Goal: Task Accomplishment & Management: Complete application form

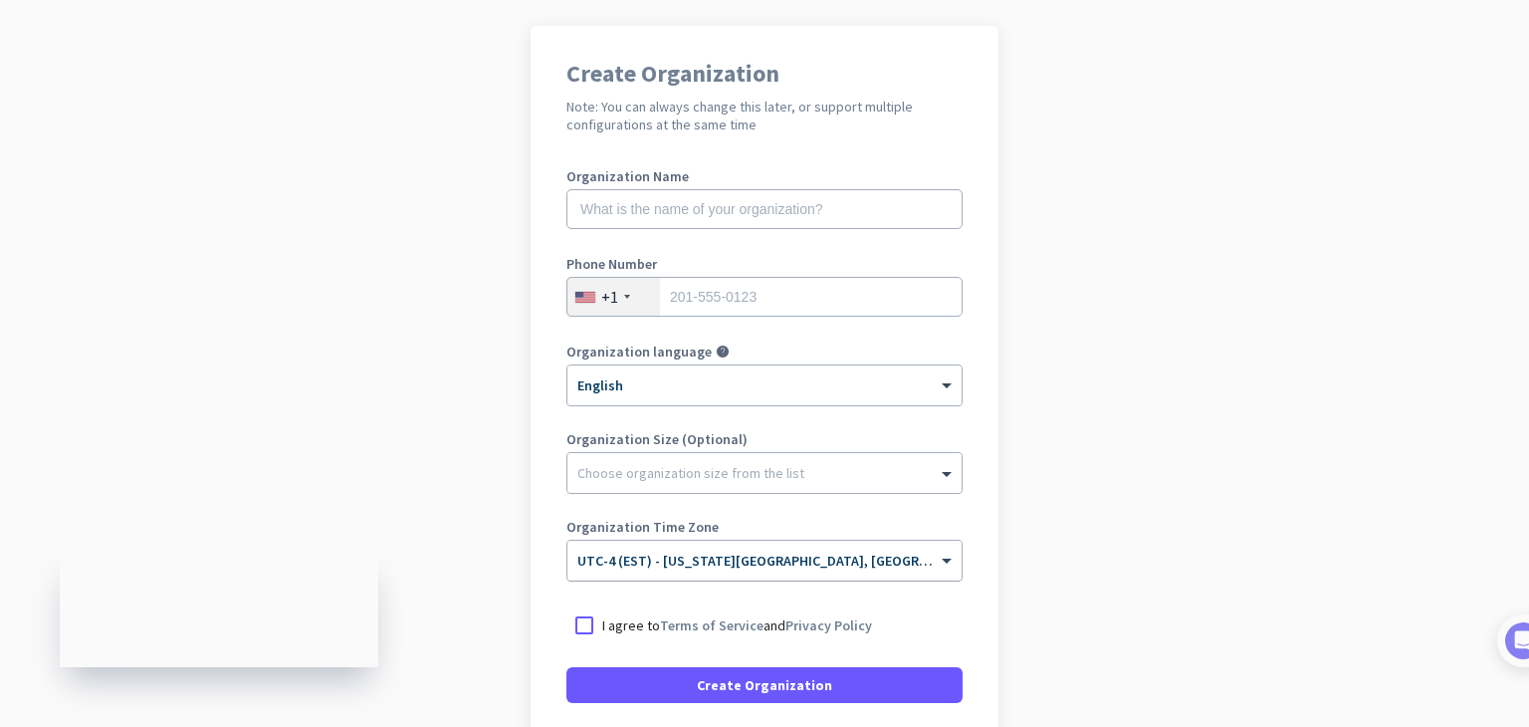
scroll to position [86, 0]
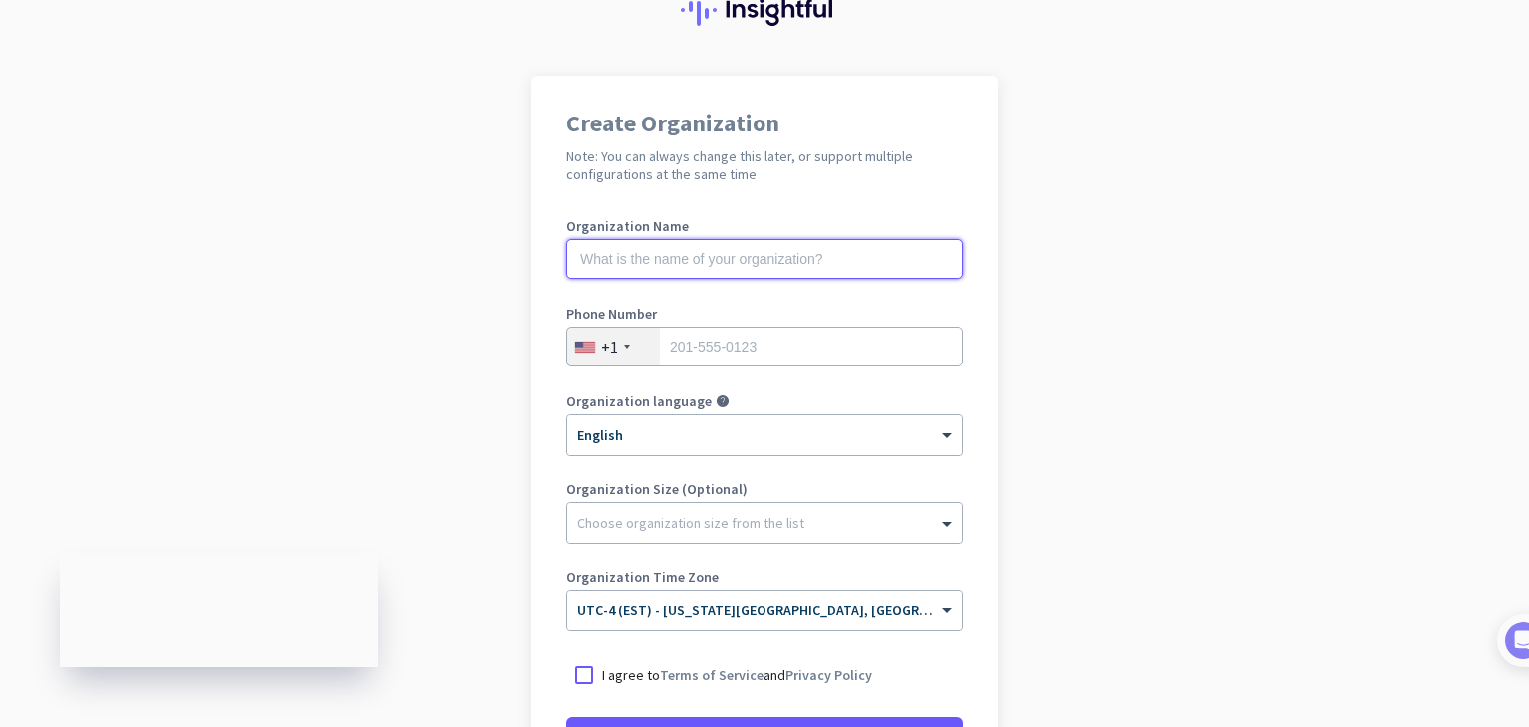
click at [665, 260] on input "text" at bounding box center [764, 259] width 396 height 40
type input "Mercor"
click at [609, 351] on div "+1" at bounding box center [609, 346] width 17 height 20
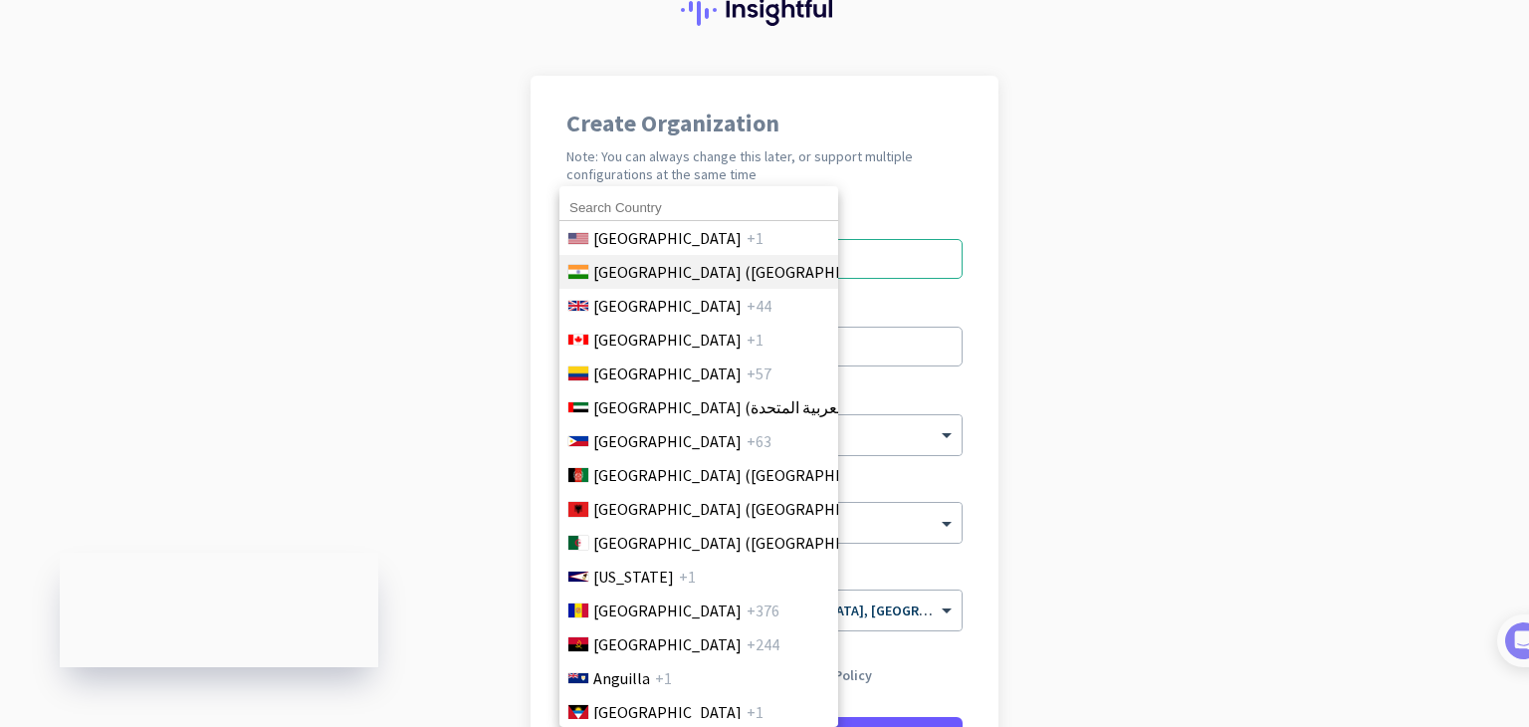
click at [635, 268] on span "[GEOGRAPHIC_DATA] ([GEOGRAPHIC_DATA])" at bounding box center [748, 272] width 311 height 24
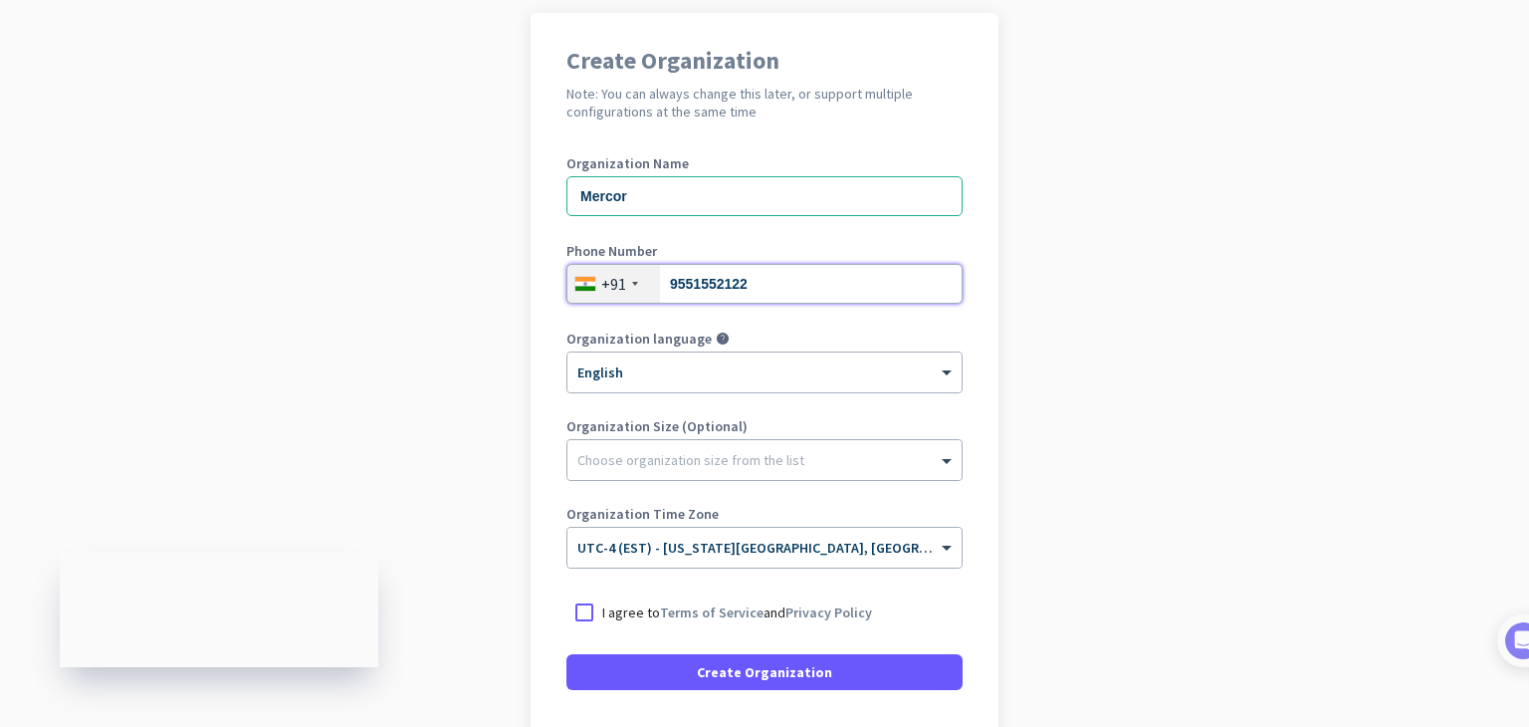
scroll to position [149, 0]
type input "9551552122"
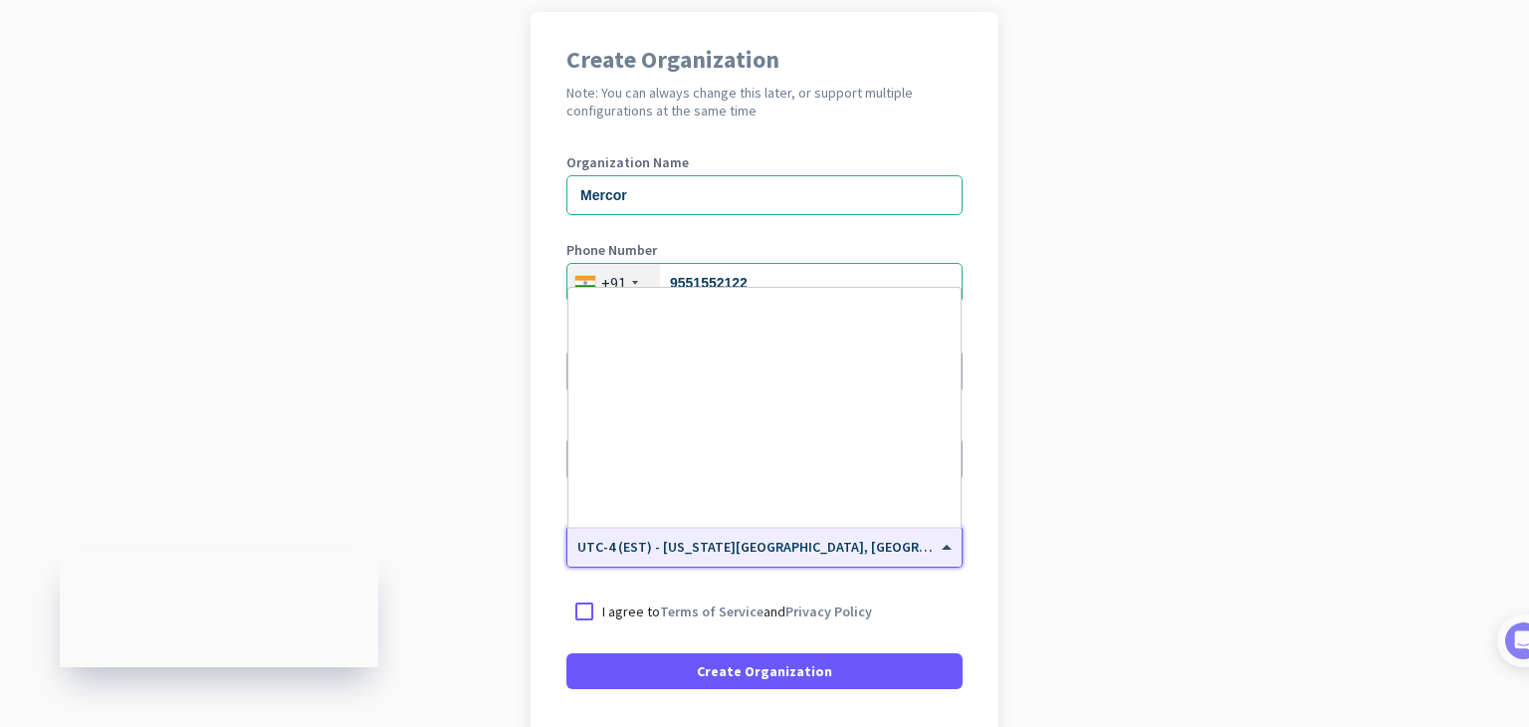
scroll to position [2299, 0]
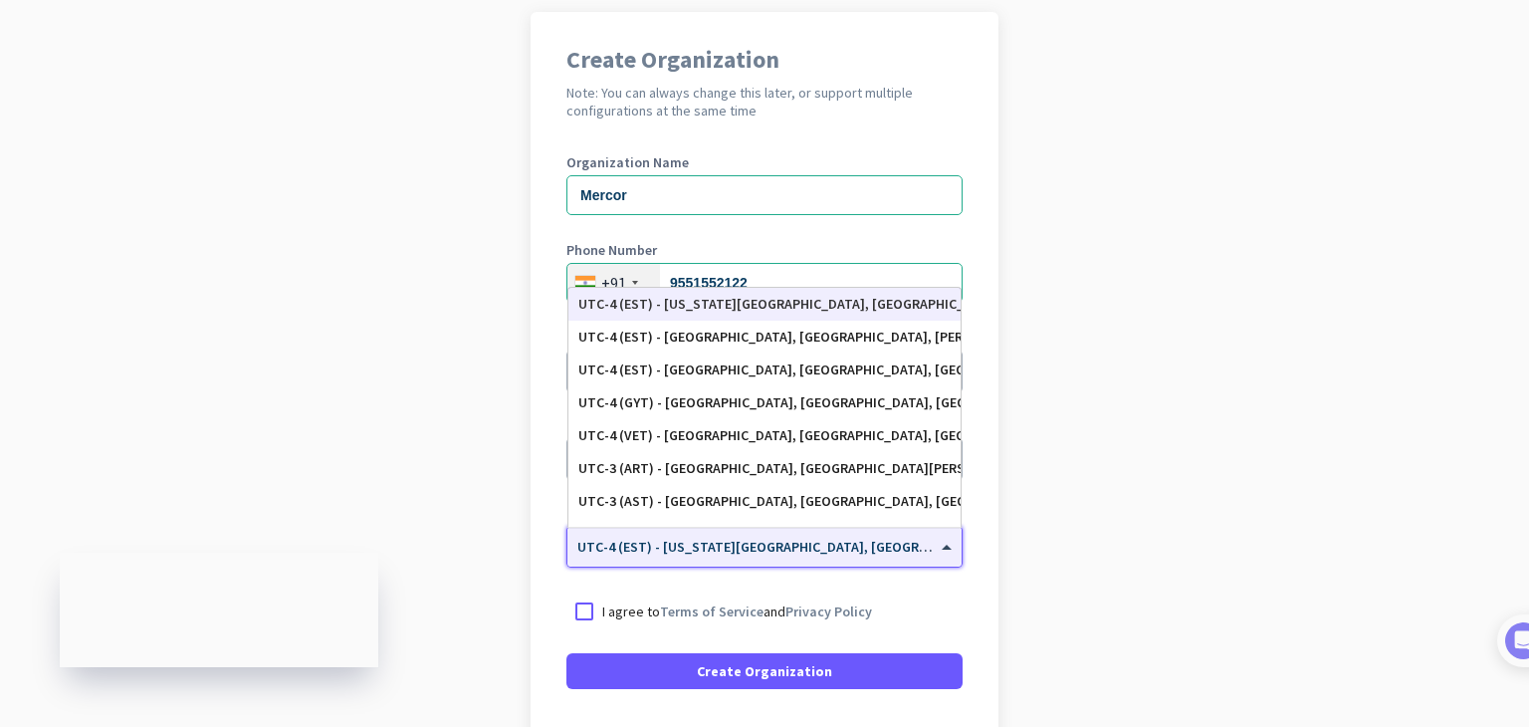
click at [758, 549] on span "UTC-4 (EST) - [US_STATE][GEOGRAPHIC_DATA], [GEOGRAPHIC_DATA], [GEOGRAPHIC_DATA]…" at bounding box center [923, 546] width 693 height 18
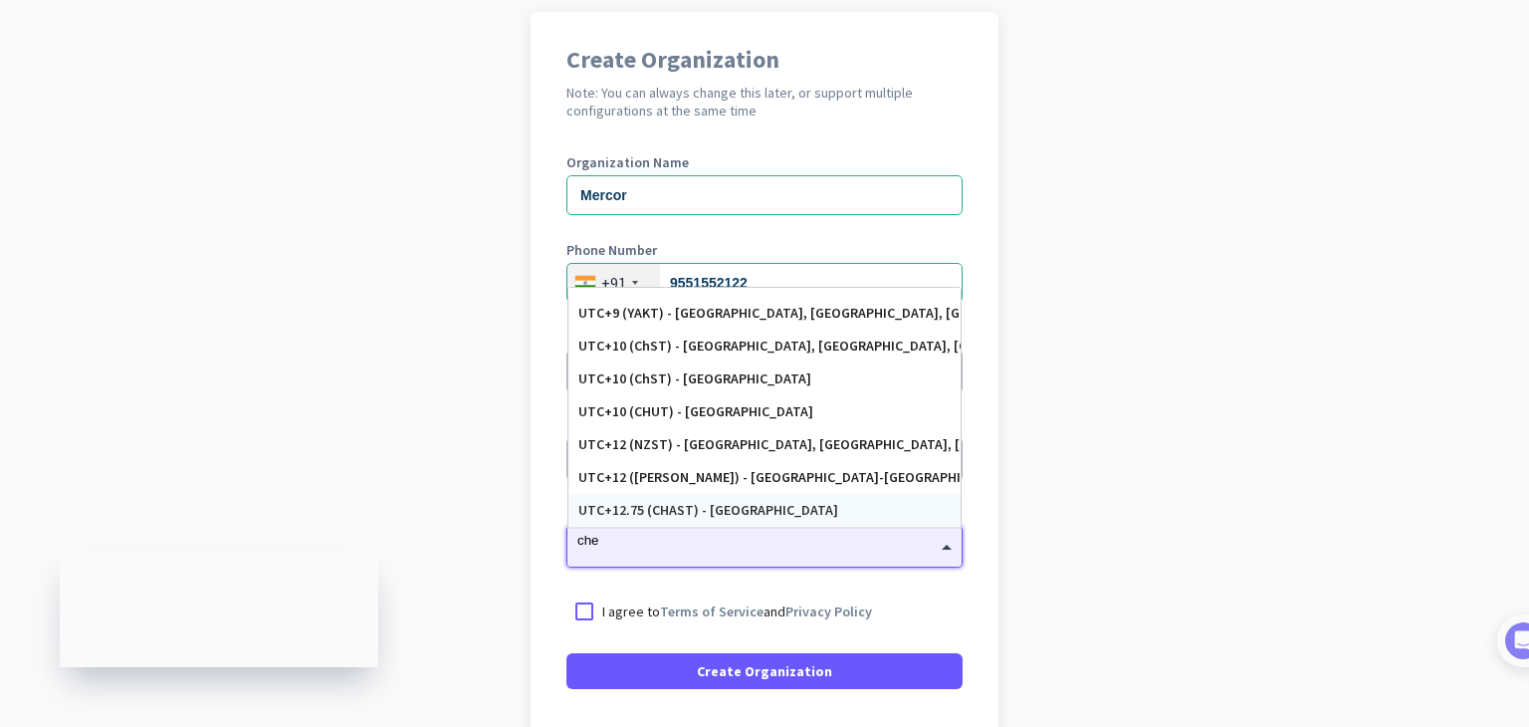
scroll to position [0, 0]
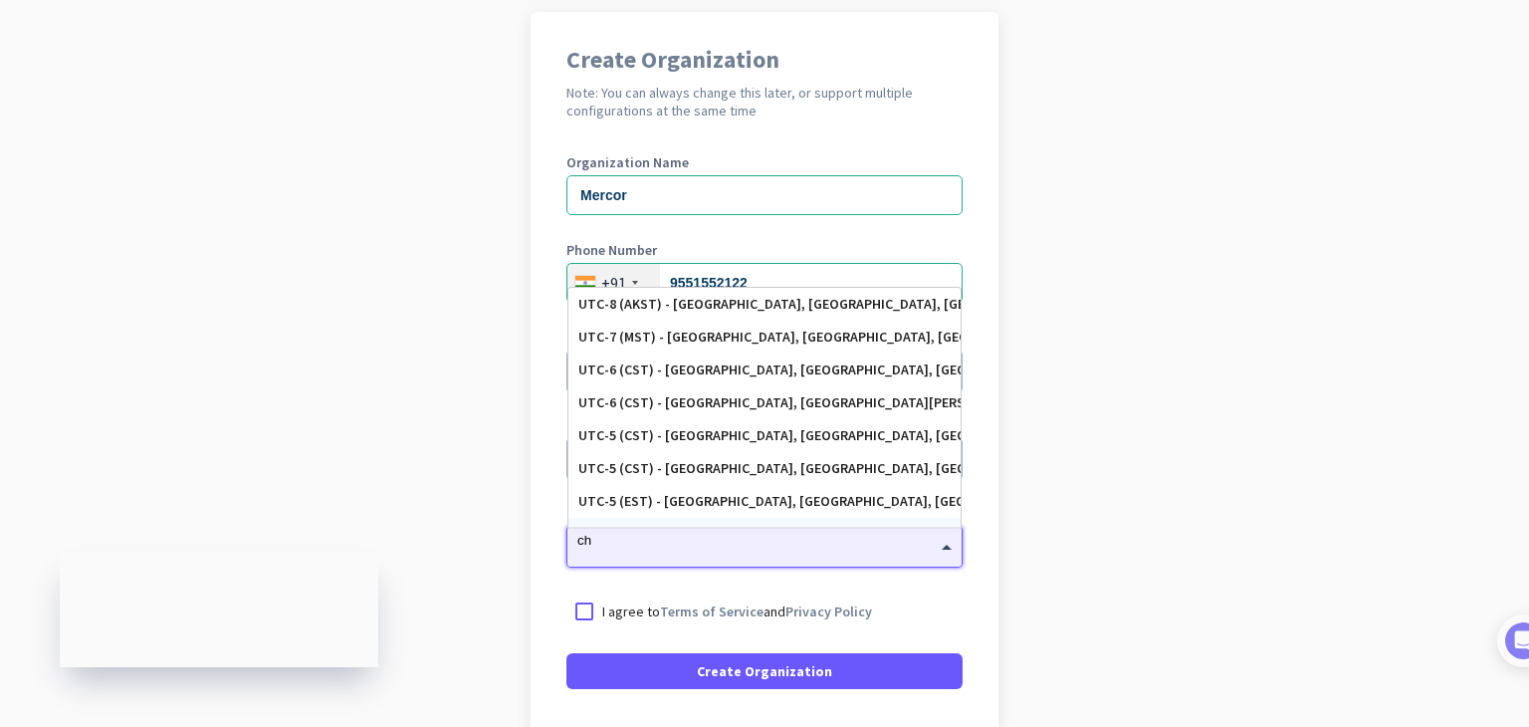
type input "c"
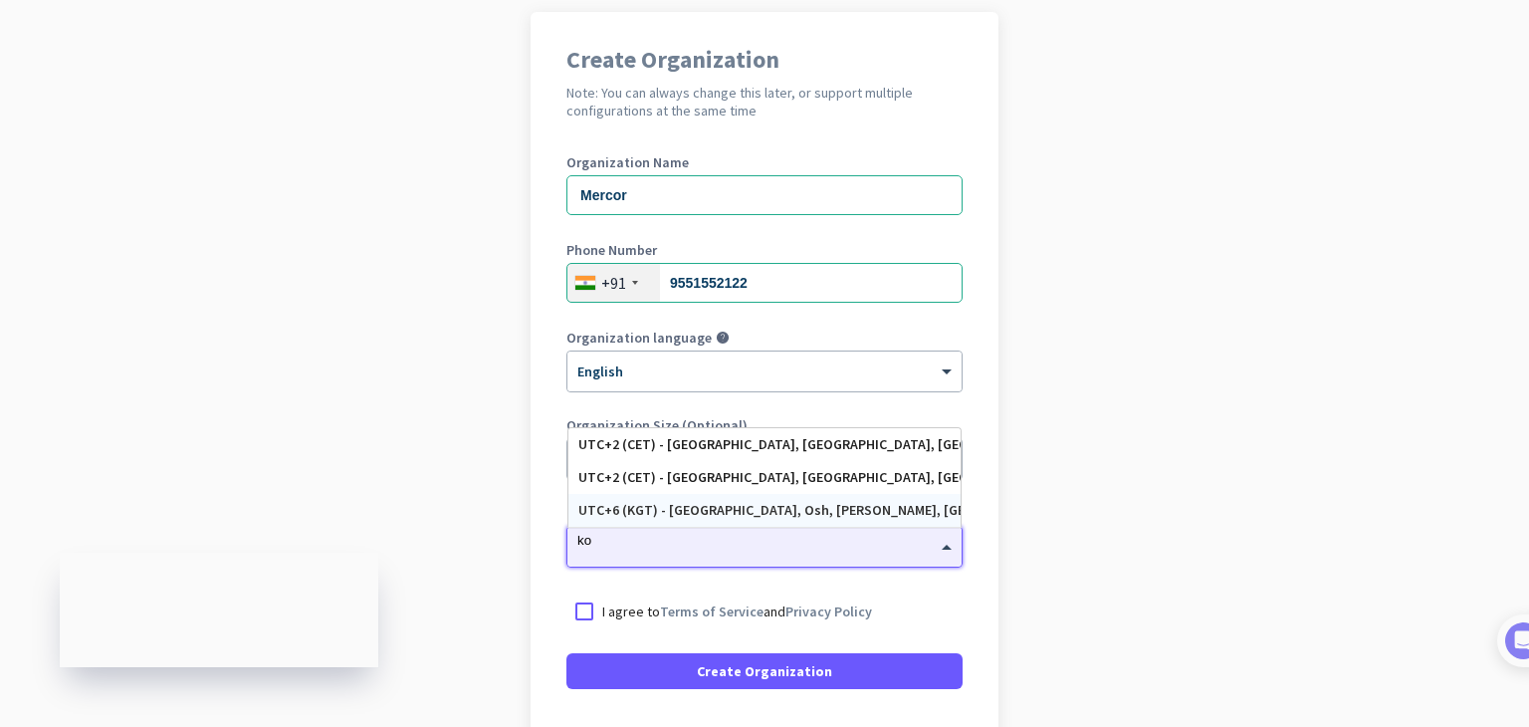
type input "k"
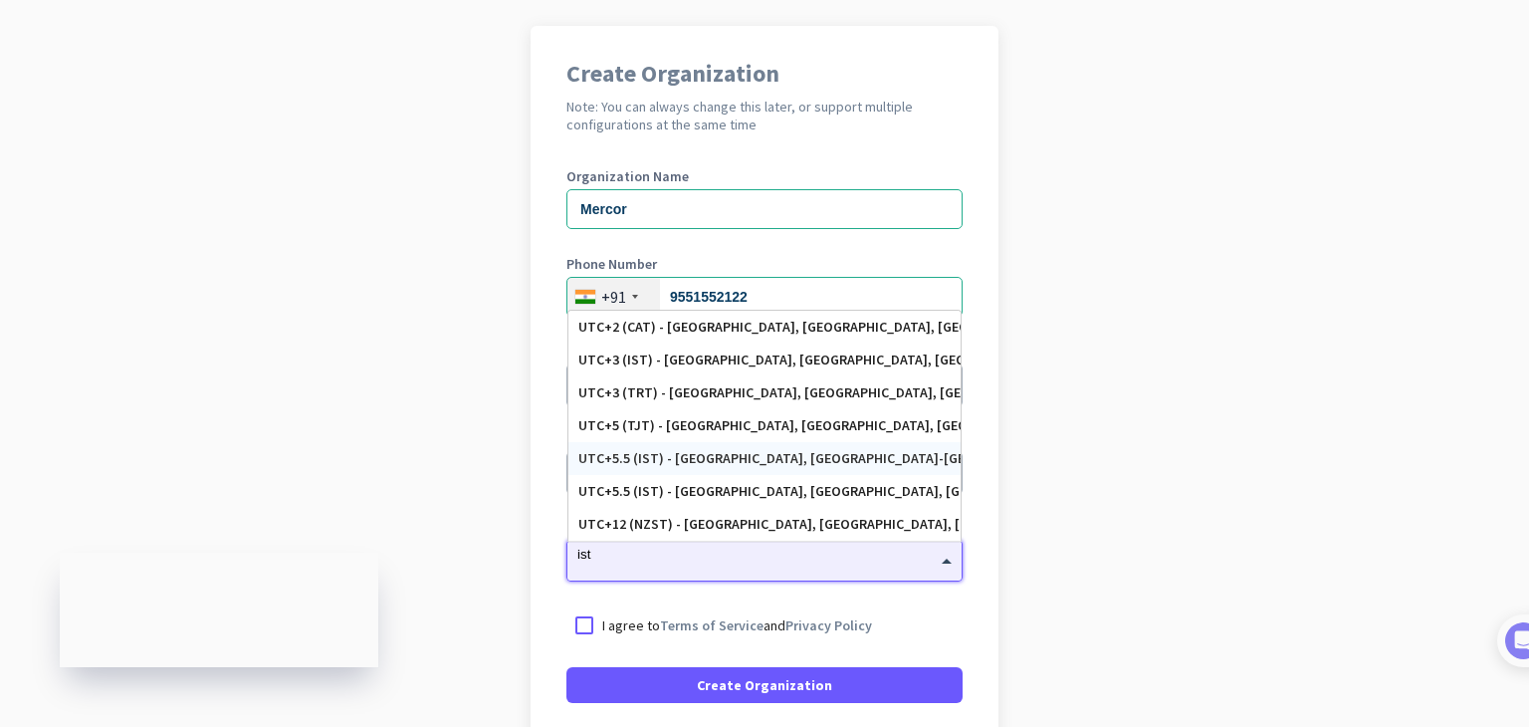
scroll to position [134, 0]
type input "ist"
click at [1194, 467] on app-onboarding-organization "Create Organization Note: You can always change this later, or support multiple…" at bounding box center [764, 458] width 1529 height 862
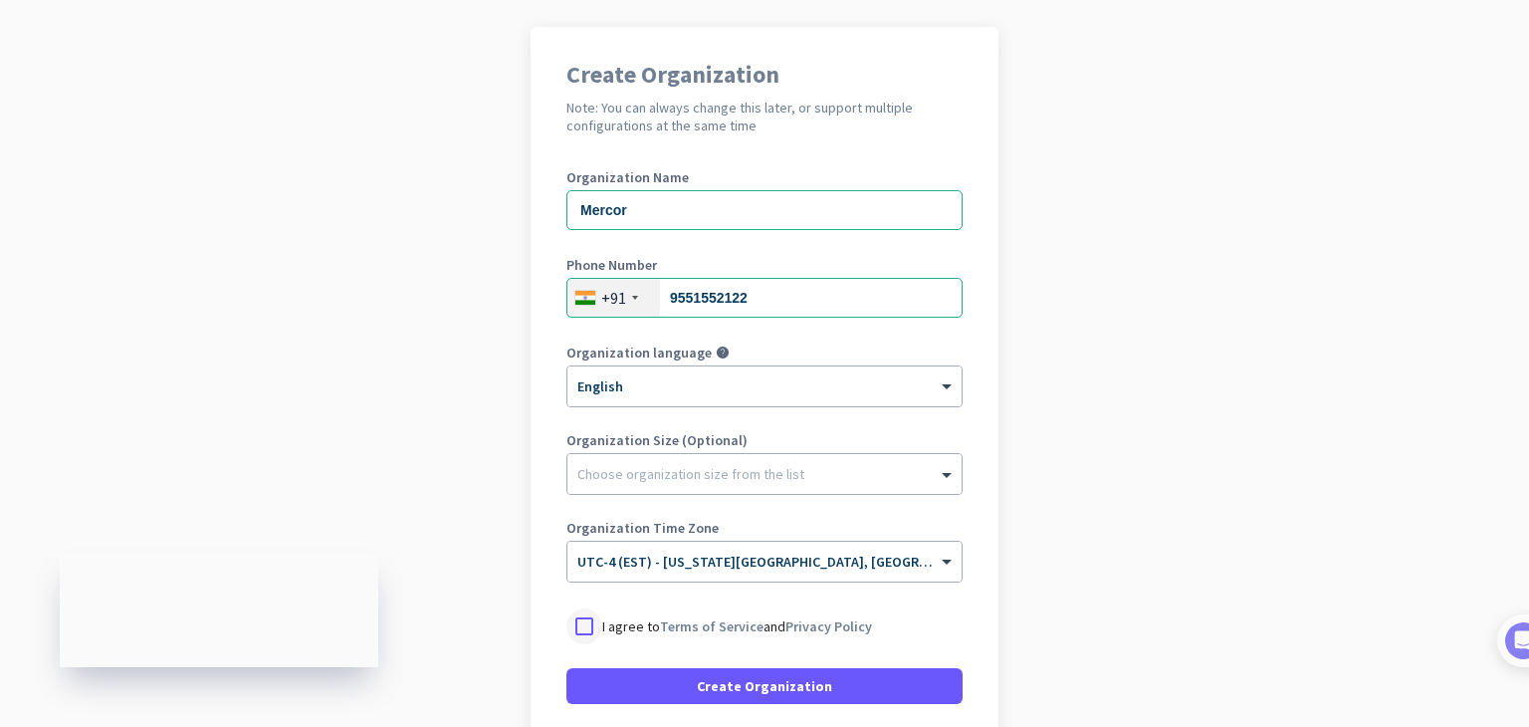
click at [568, 629] on div at bounding box center [584, 626] width 36 height 36
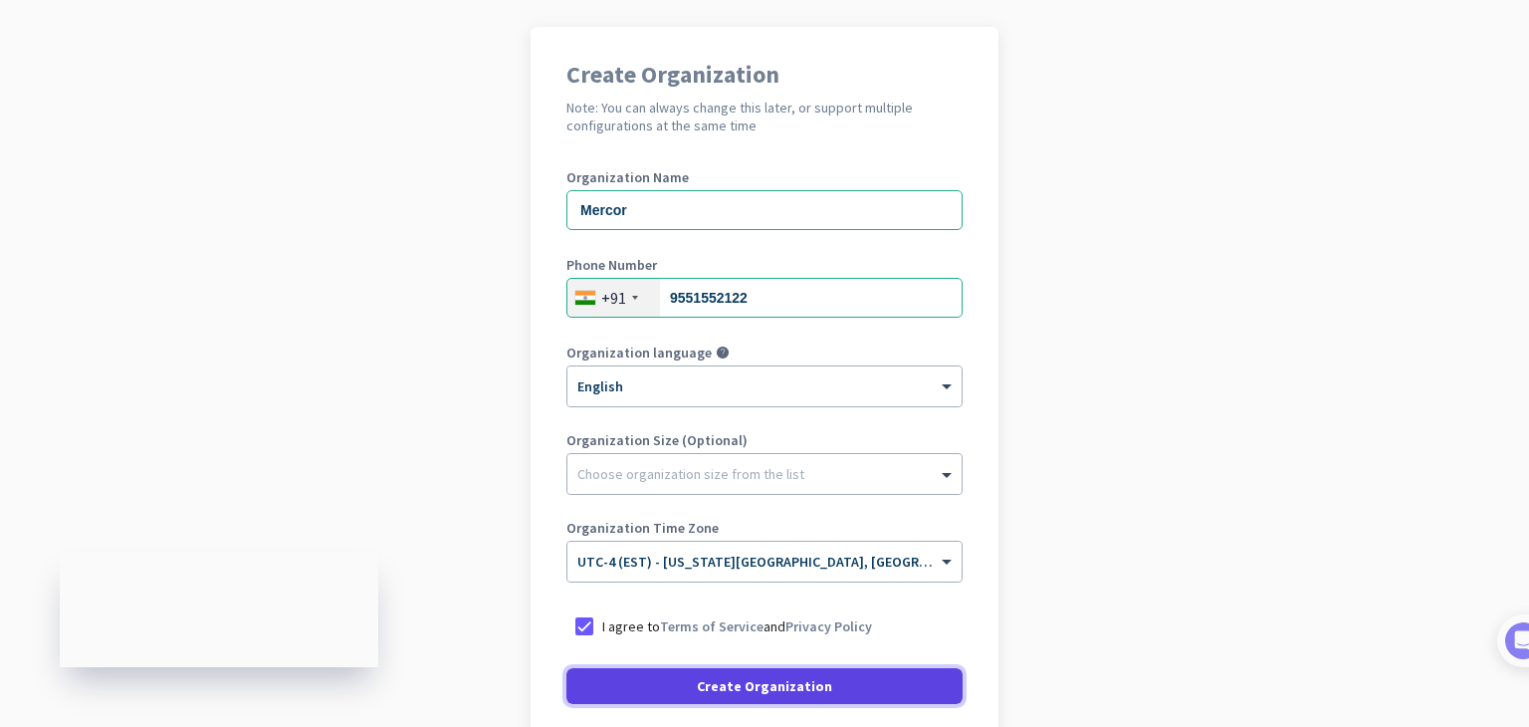
click at [744, 694] on span "Create Organization" at bounding box center [764, 686] width 135 height 20
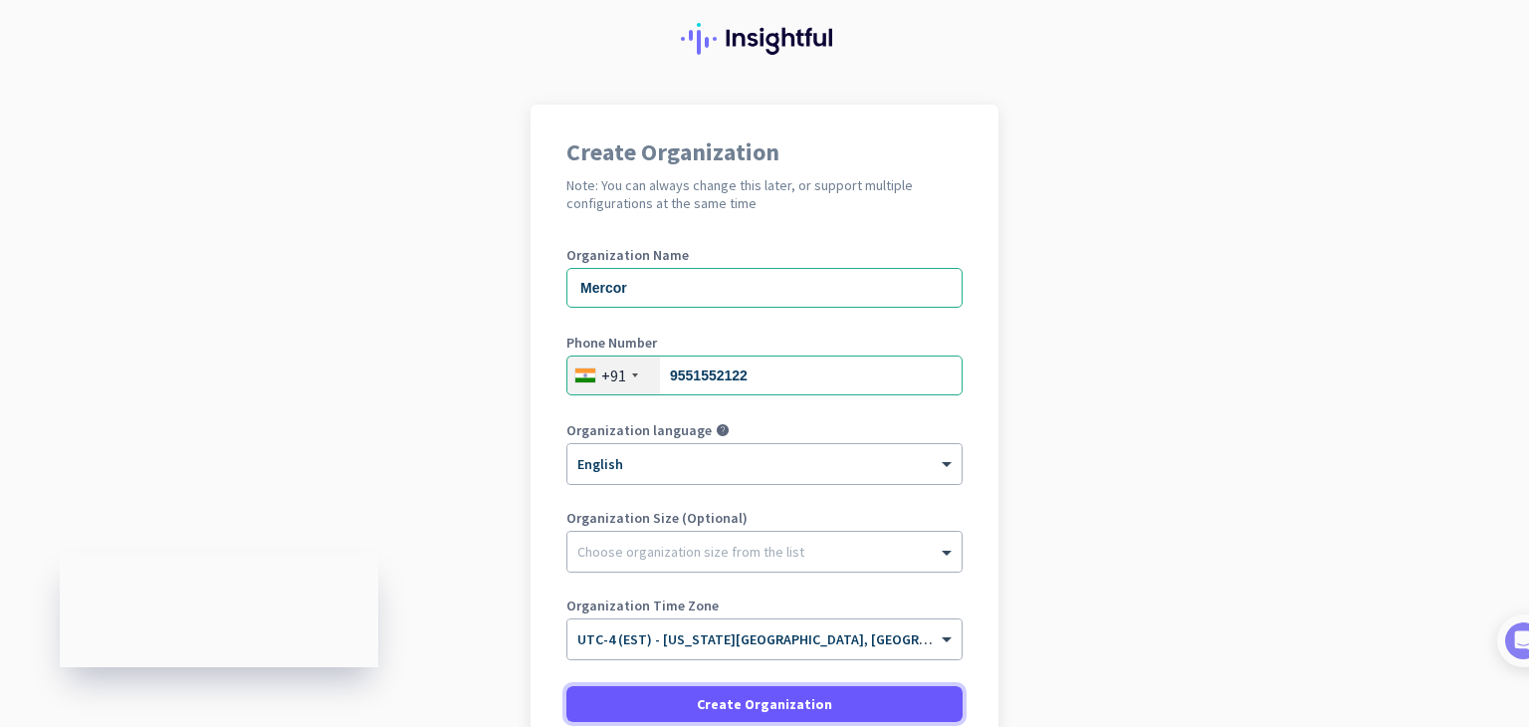
scroll to position [237, 0]
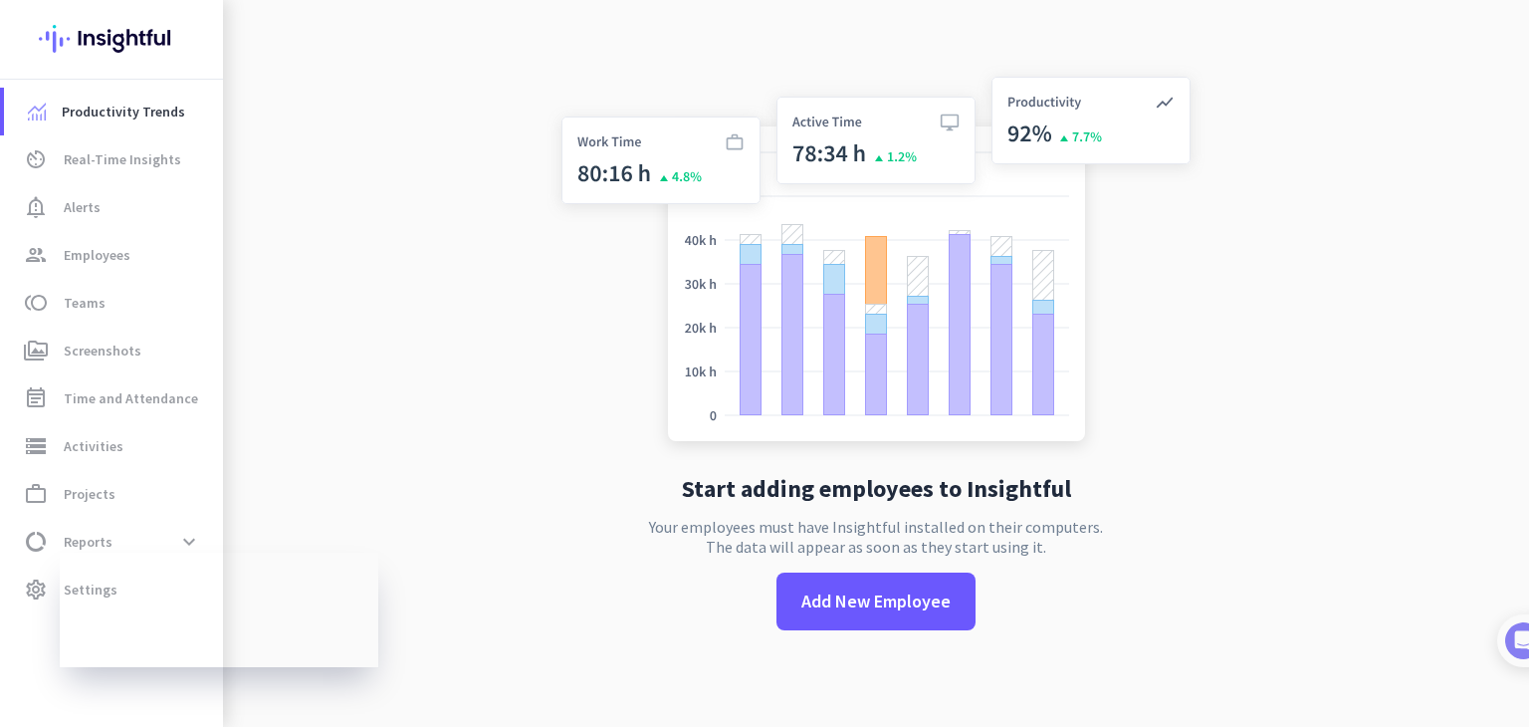
click at [741, 511] on div "Start adding employees to Insightful Your employees must have Insightful instal…" at bounding box center [875, 363] width 659 height 727
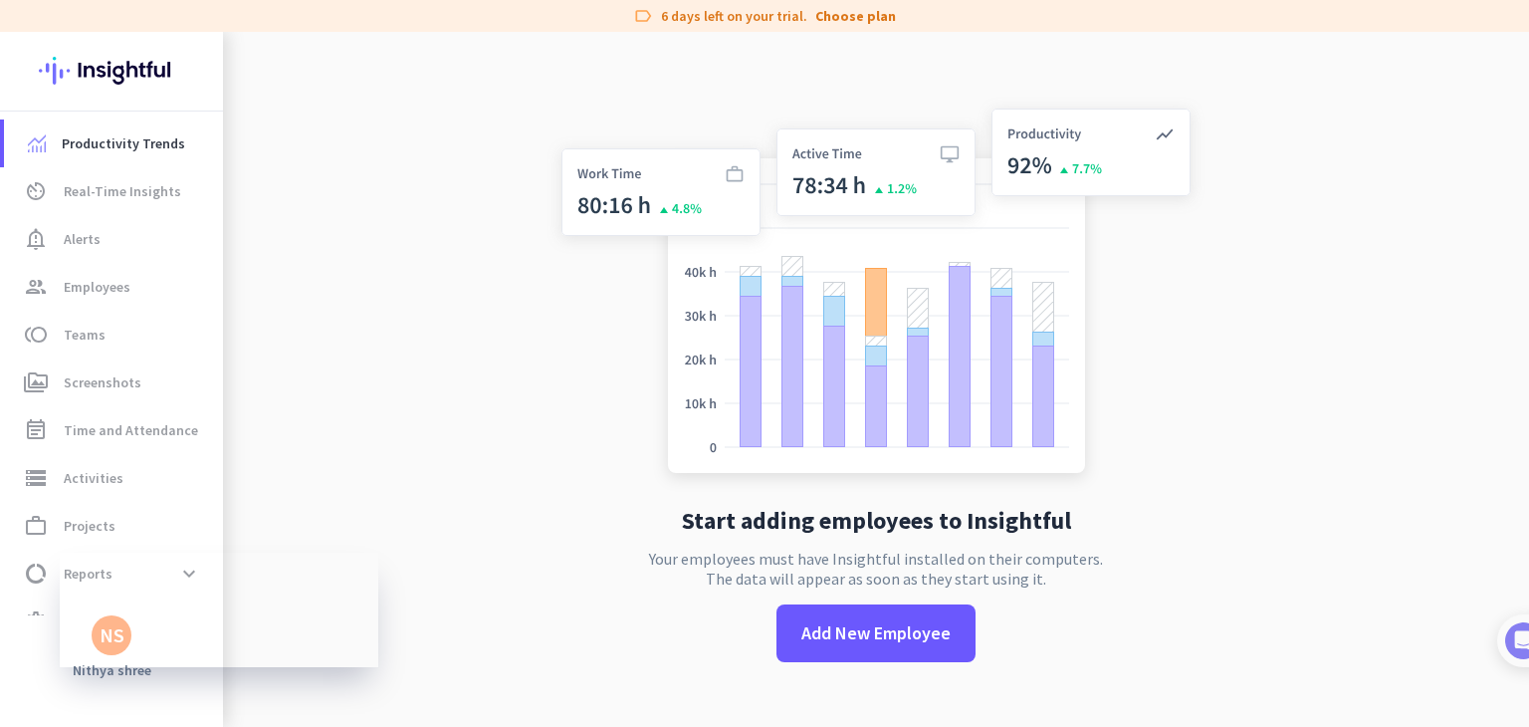
click at [466, 322] on app-no-employees "Start adding employees to Insightful Your employees must have Insightful instal…" at bounding box center [876, 395] width 1306 height 727
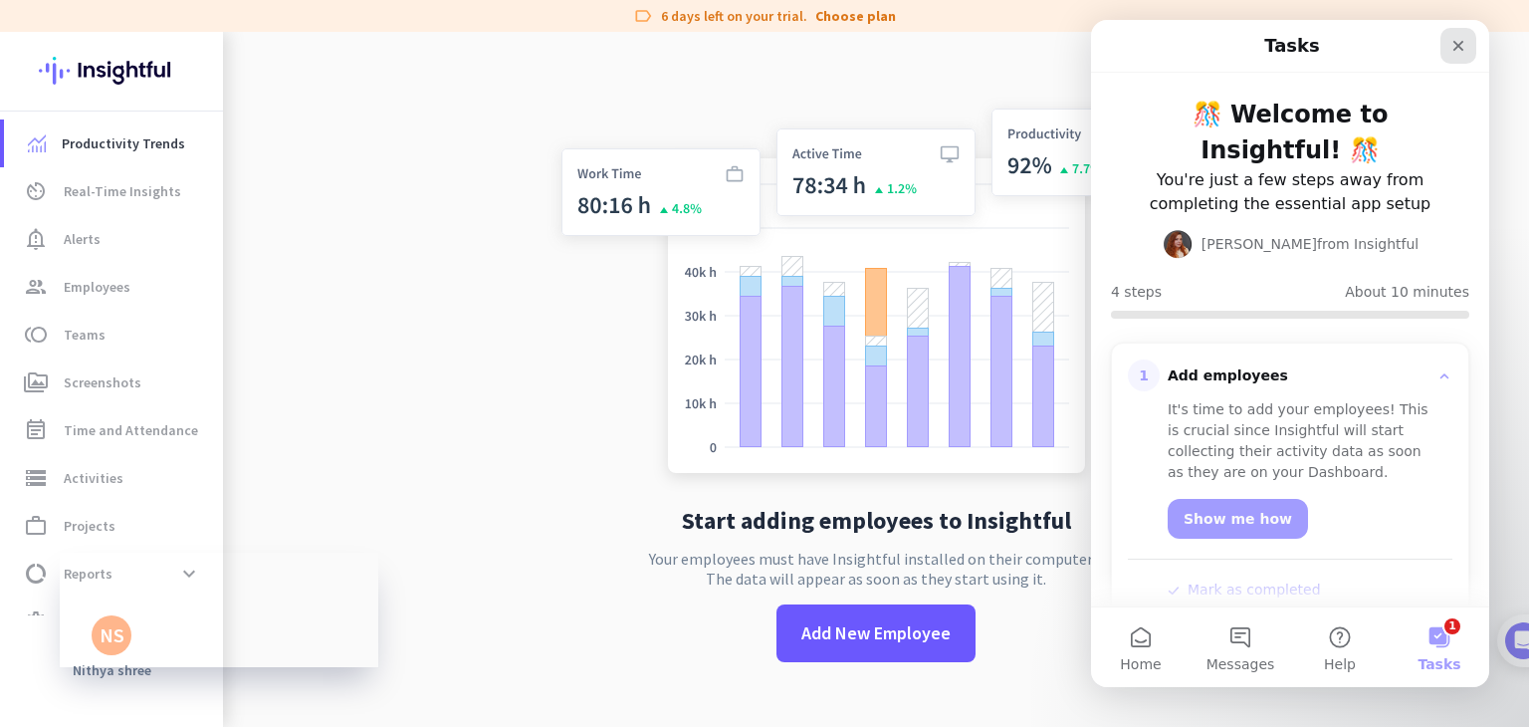
click at [1450, 50] on icon "Close" at bounding box center [1458, 46] width 16 height 16
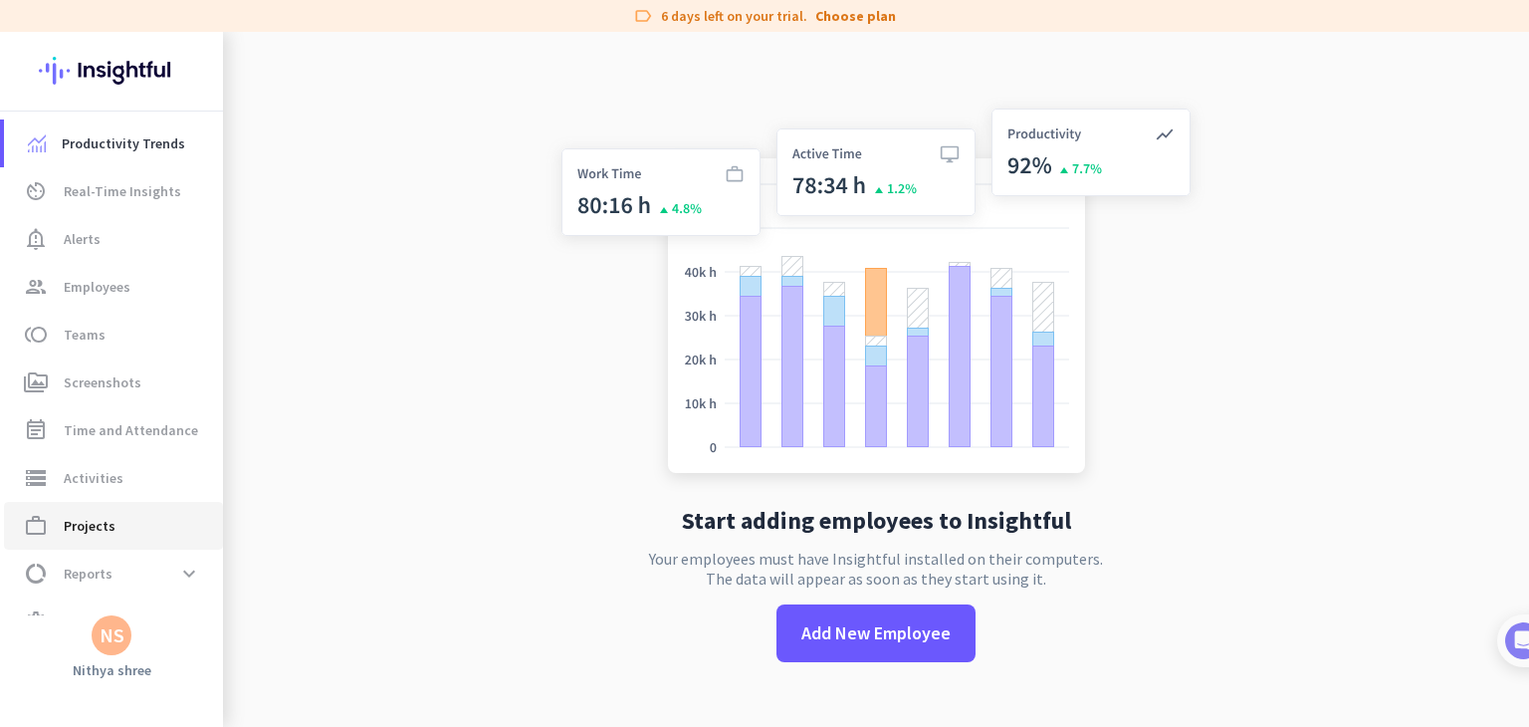
scroll to position [38, 0]
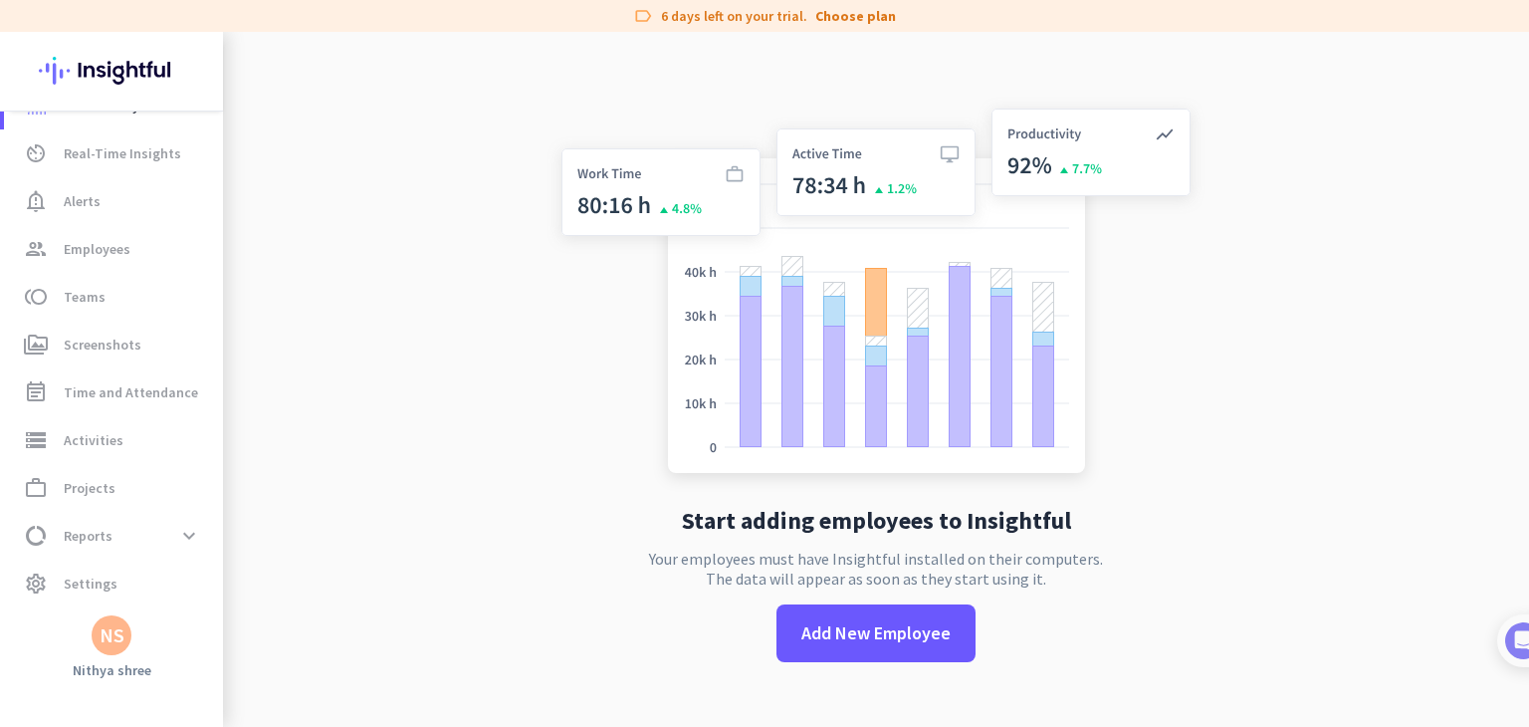
click at [116, 658] on div "Productivity Trends av_timer Real-Time Insights notification_important Alerts g…" at bounding box center [111, 379] width 223 height 695
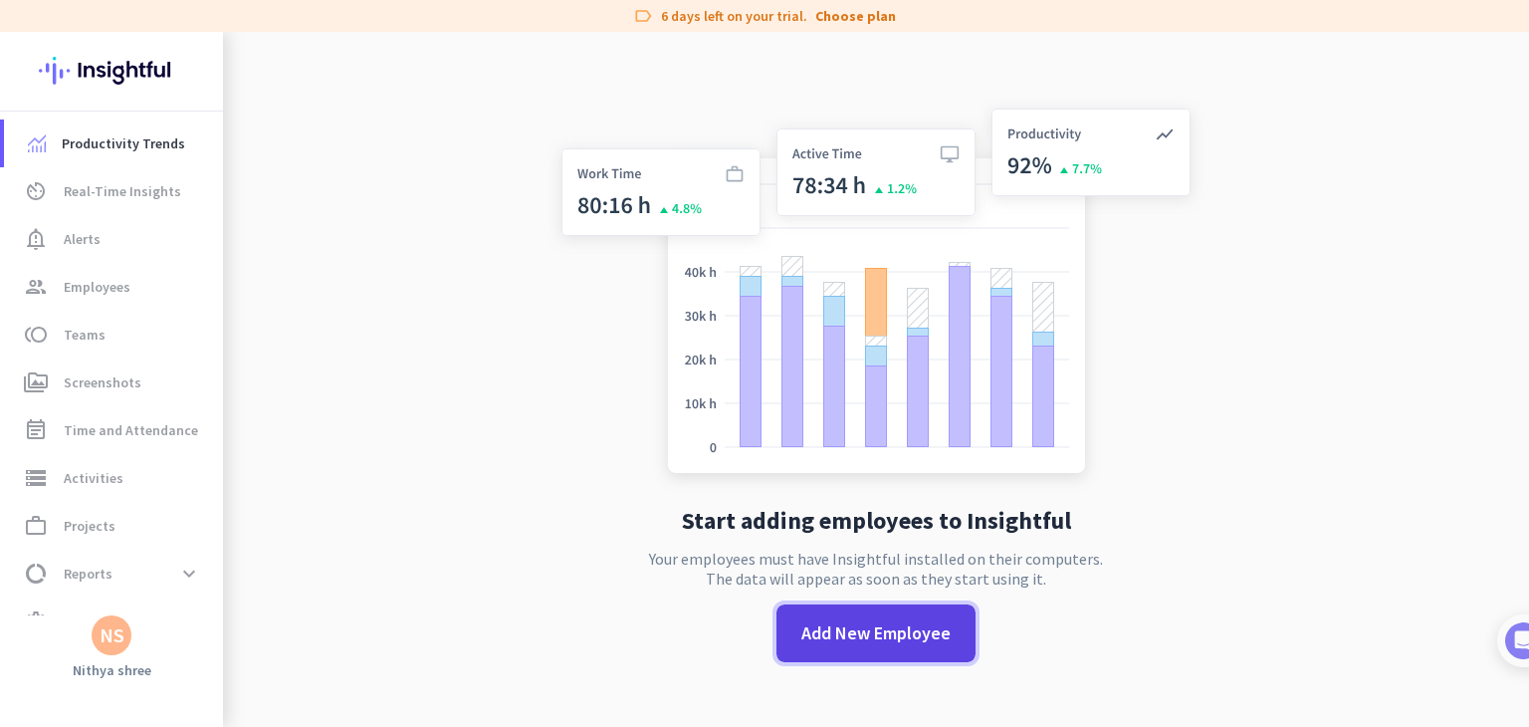
click at [873, 638] on span "Add New Employee" at bounding box center [875, 633] width 149 height 26
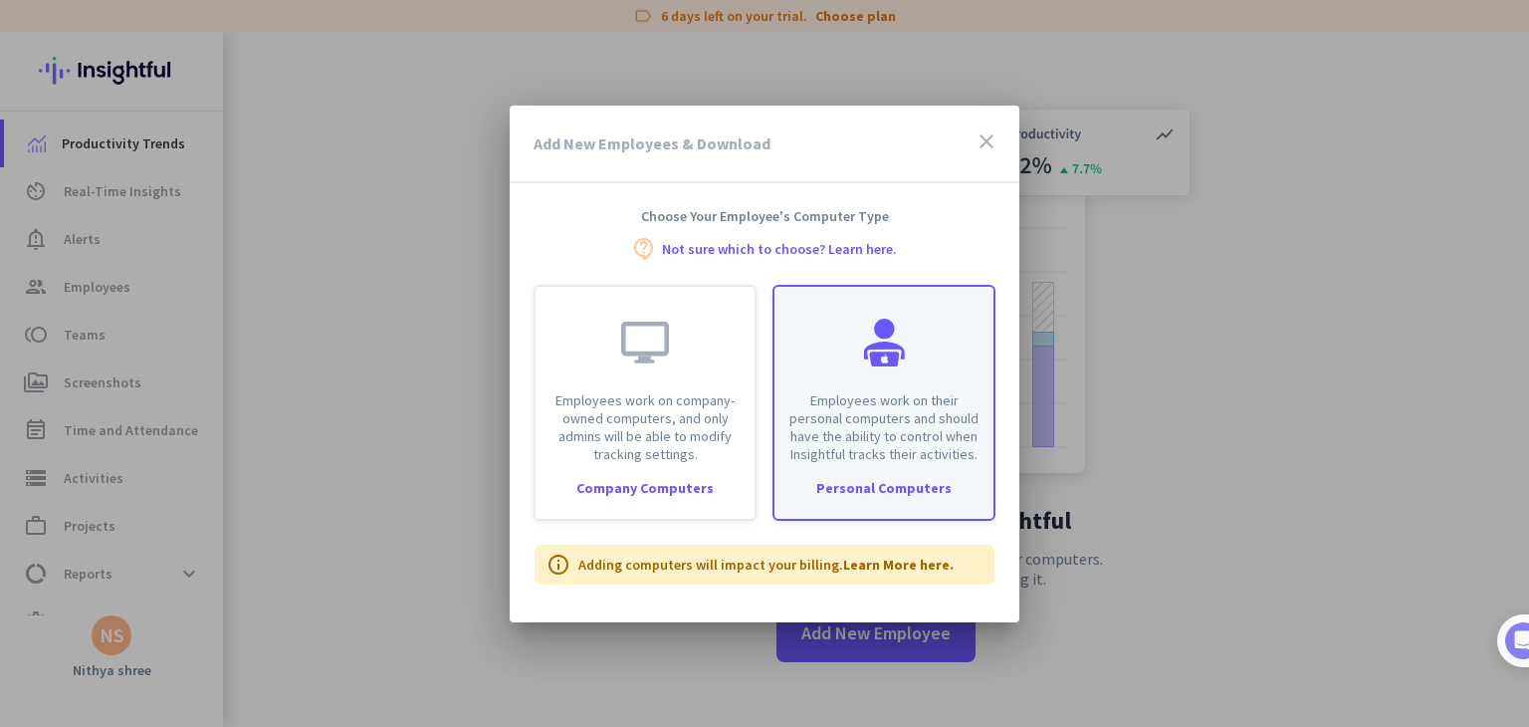
click at [898, 381] on div "Employees work on their personal computers and should have the ability to contr…" at bounding box center [883, 375] width 219 height 176
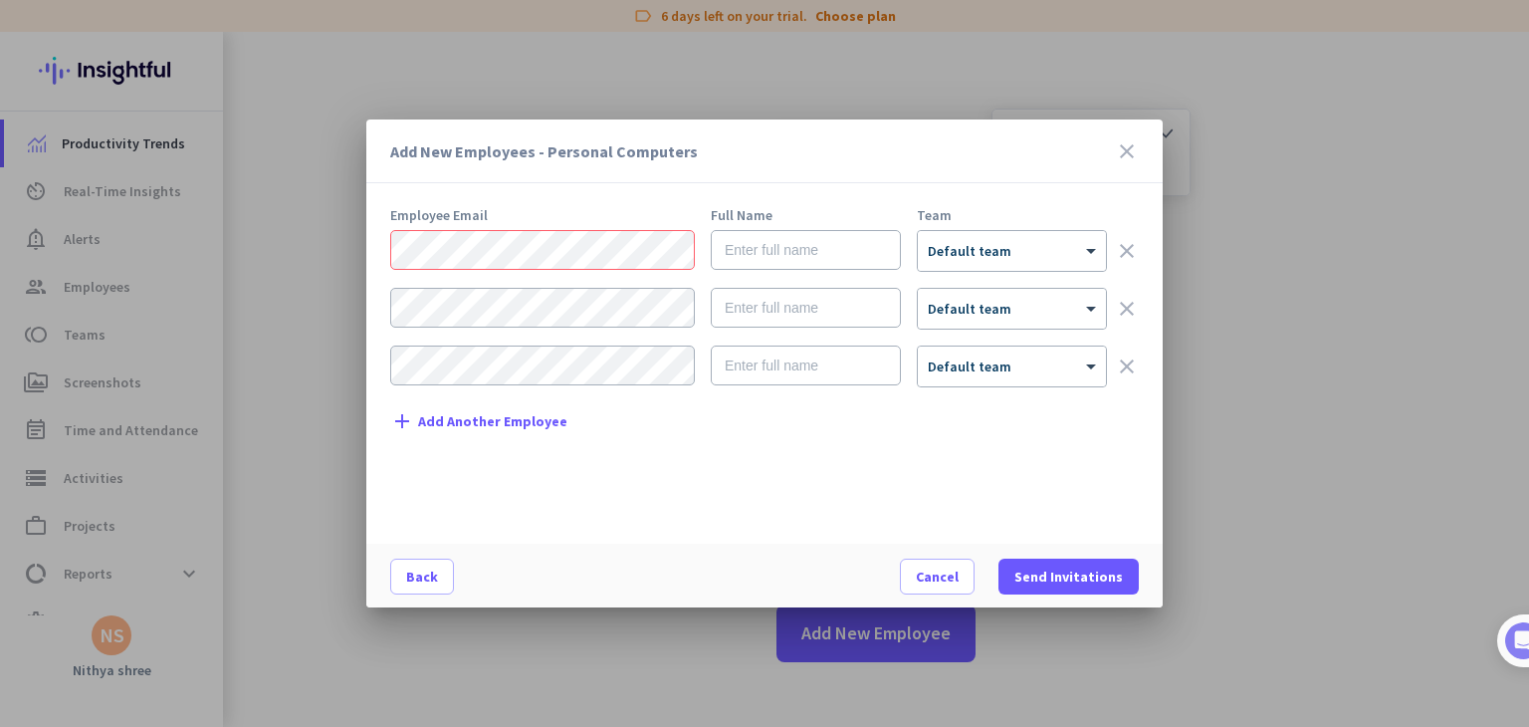
click at [987, 272] on form "× Default team clear × Default team clear × Default team clear" at bounding box center [764, 316] width 748 height 173
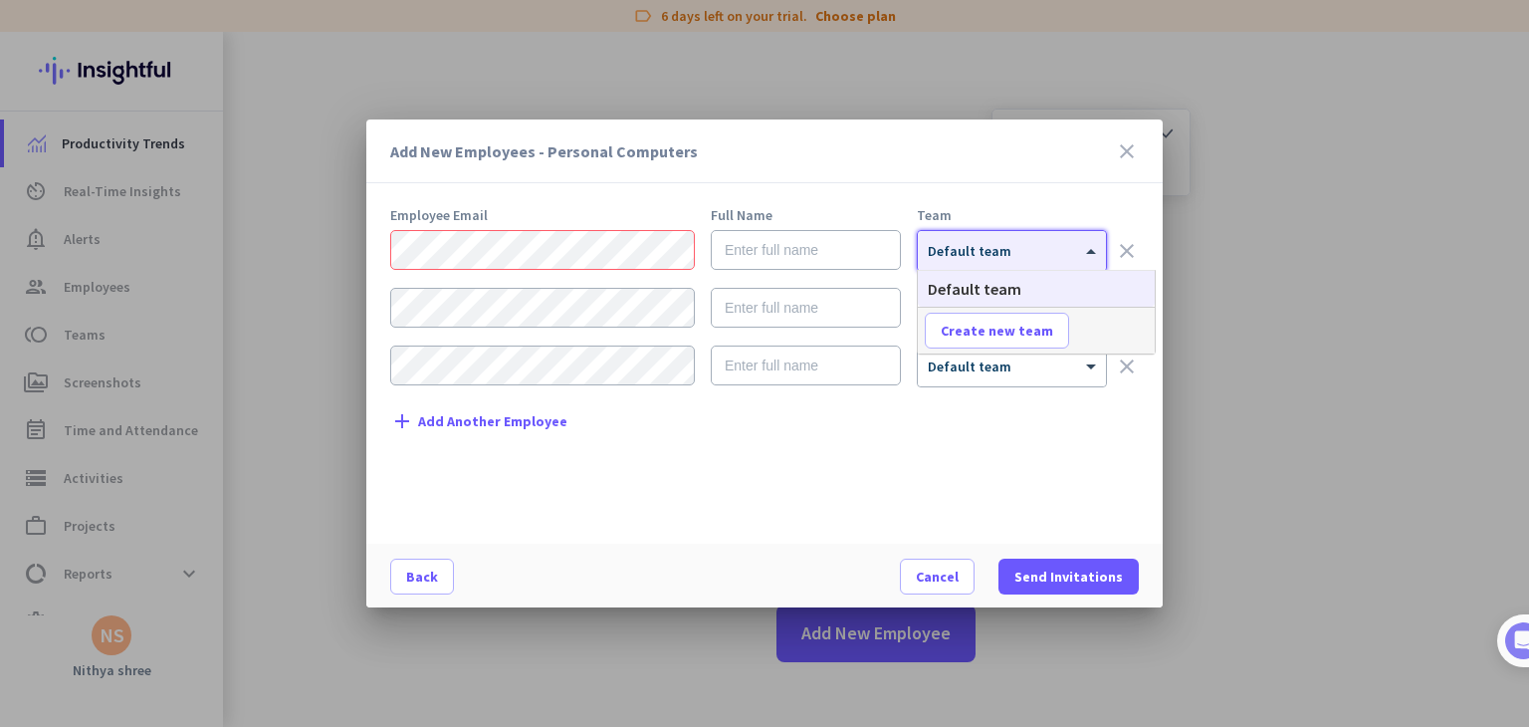
drag, startPoint x: 988, startPoint y: 269, endPoint x: 955, endPoint y: 416, distance: 150.9
click at [955, 416] on div "Employee Email Full Name Team × Default team clear × Default team clear × Defau…" at bounding box center [772, 366] width 764 height 316
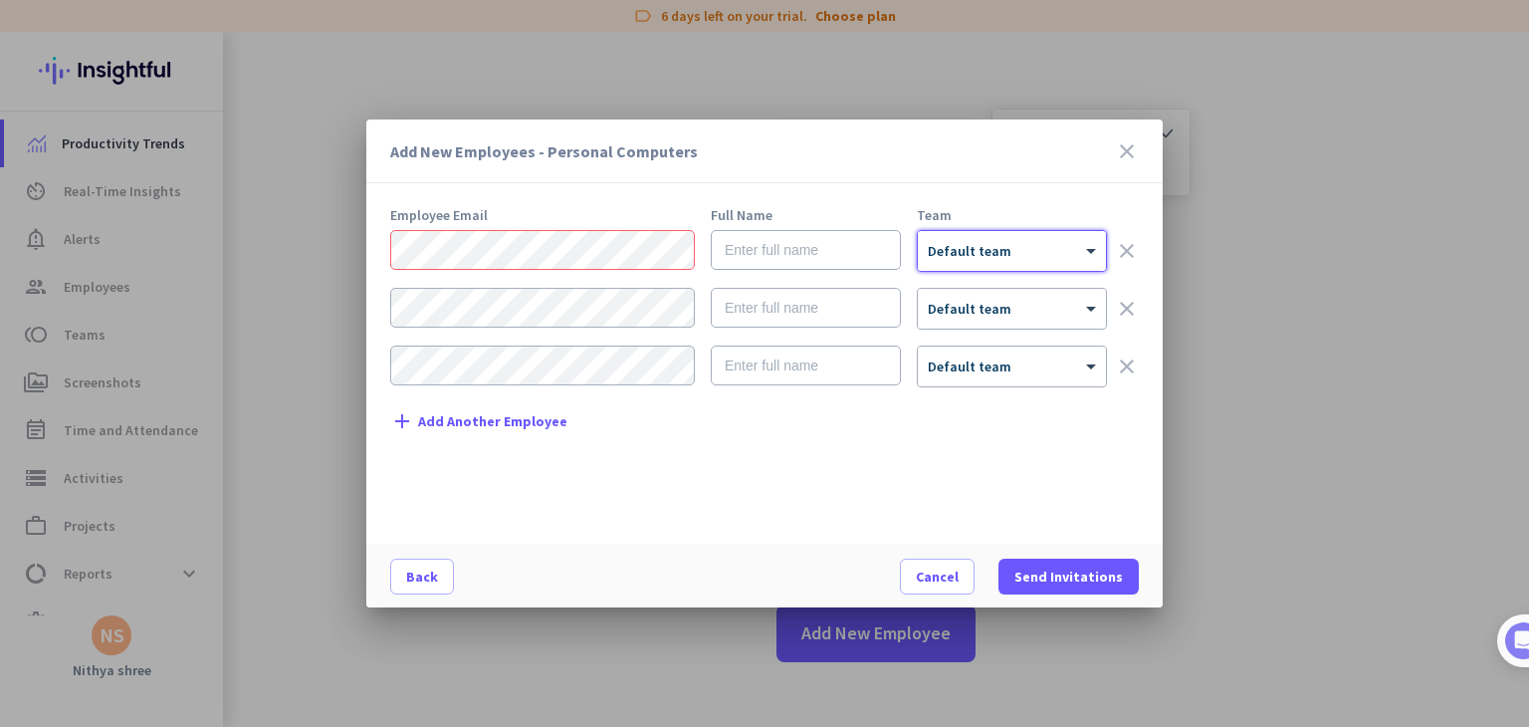
click at [955, 416] on div "Employee Email Full Name Team × Default team clear × Default team clear × Defau…" at bounding box center [772, 366] width 764 height 316
click at [1139, 156] on div "Add New Employees - Personal Computers close" at bounding box center [764, 151] width 796 height 64
click at [1117, 148] on icon "close" at bounding box center [1127, 151] width 24 height 24
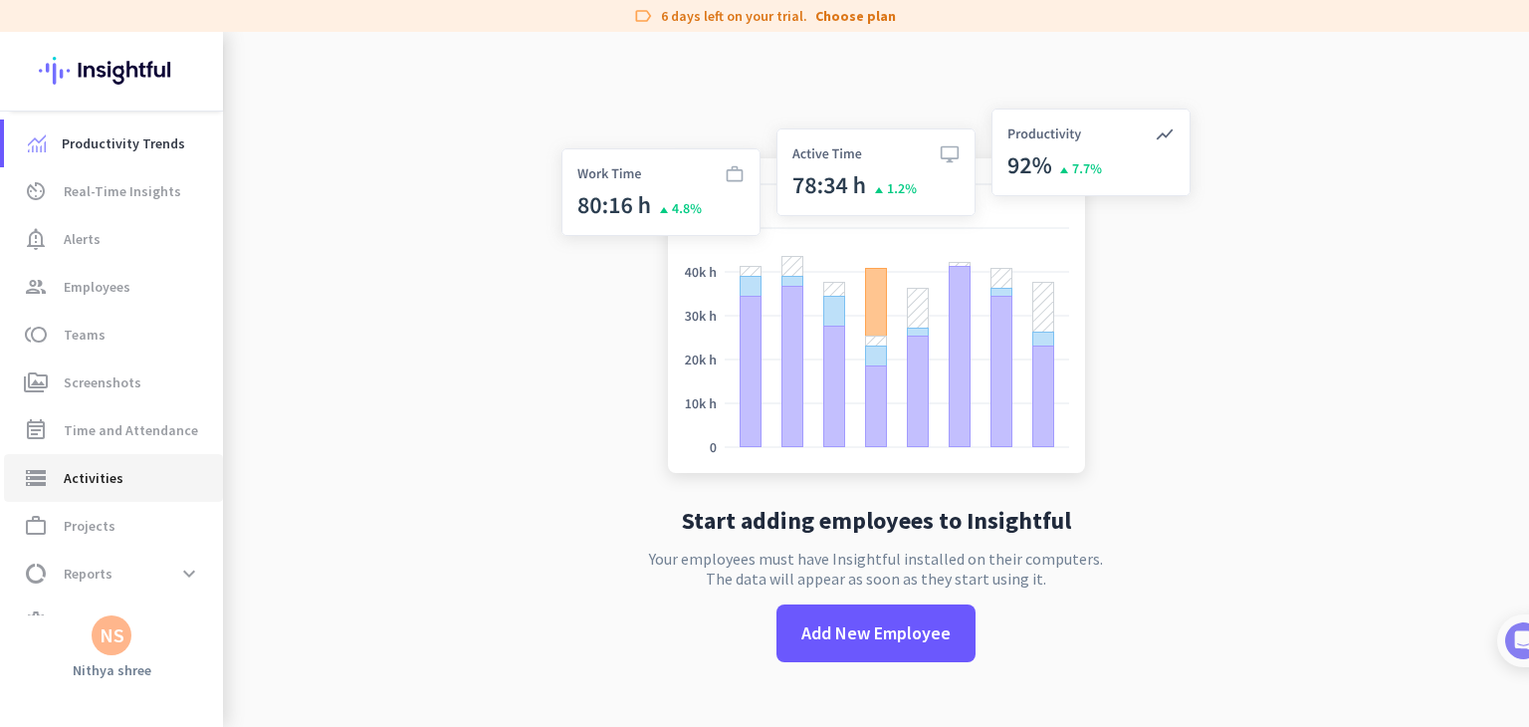
scroll to position [38, 0]
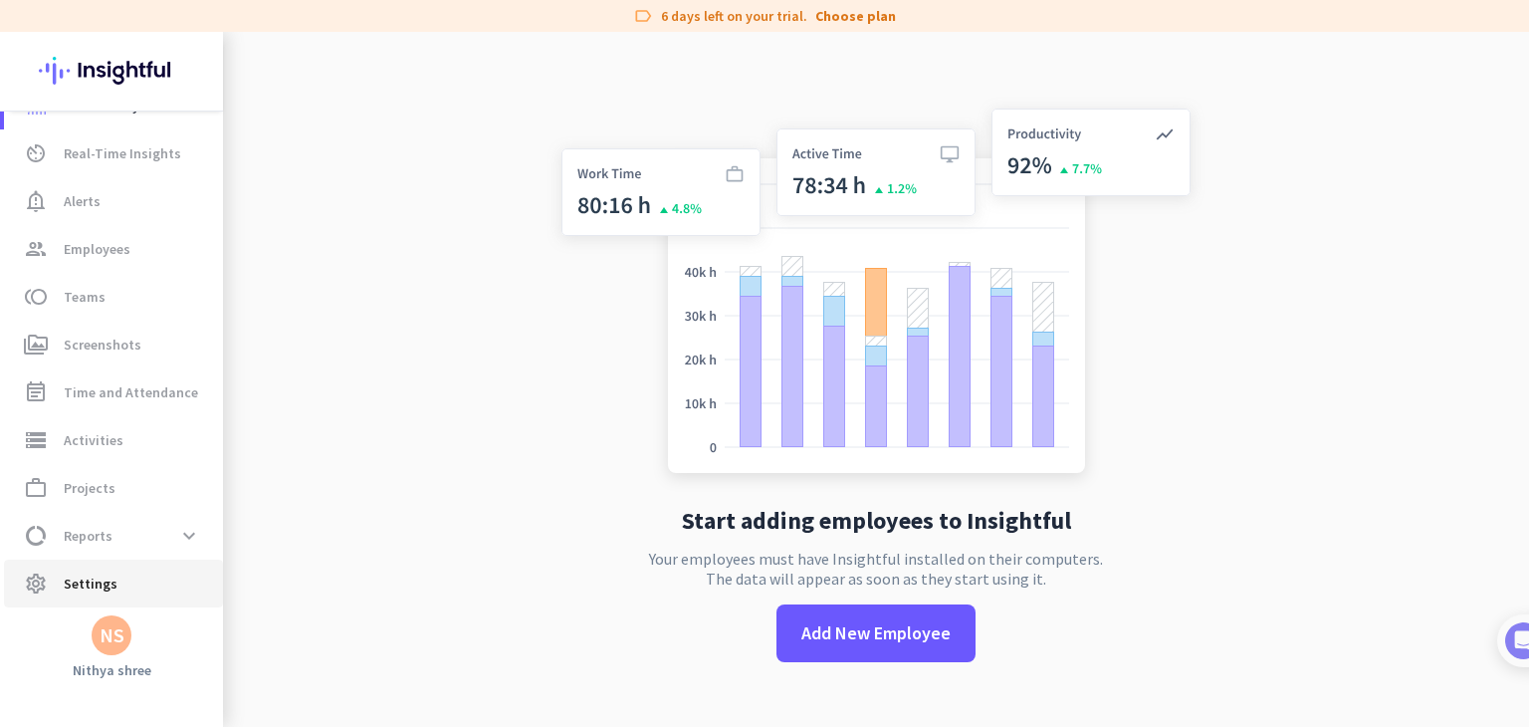
click at [123, 586] on span "settings Settings" at bounding box center [113, 583] width 187 height 24
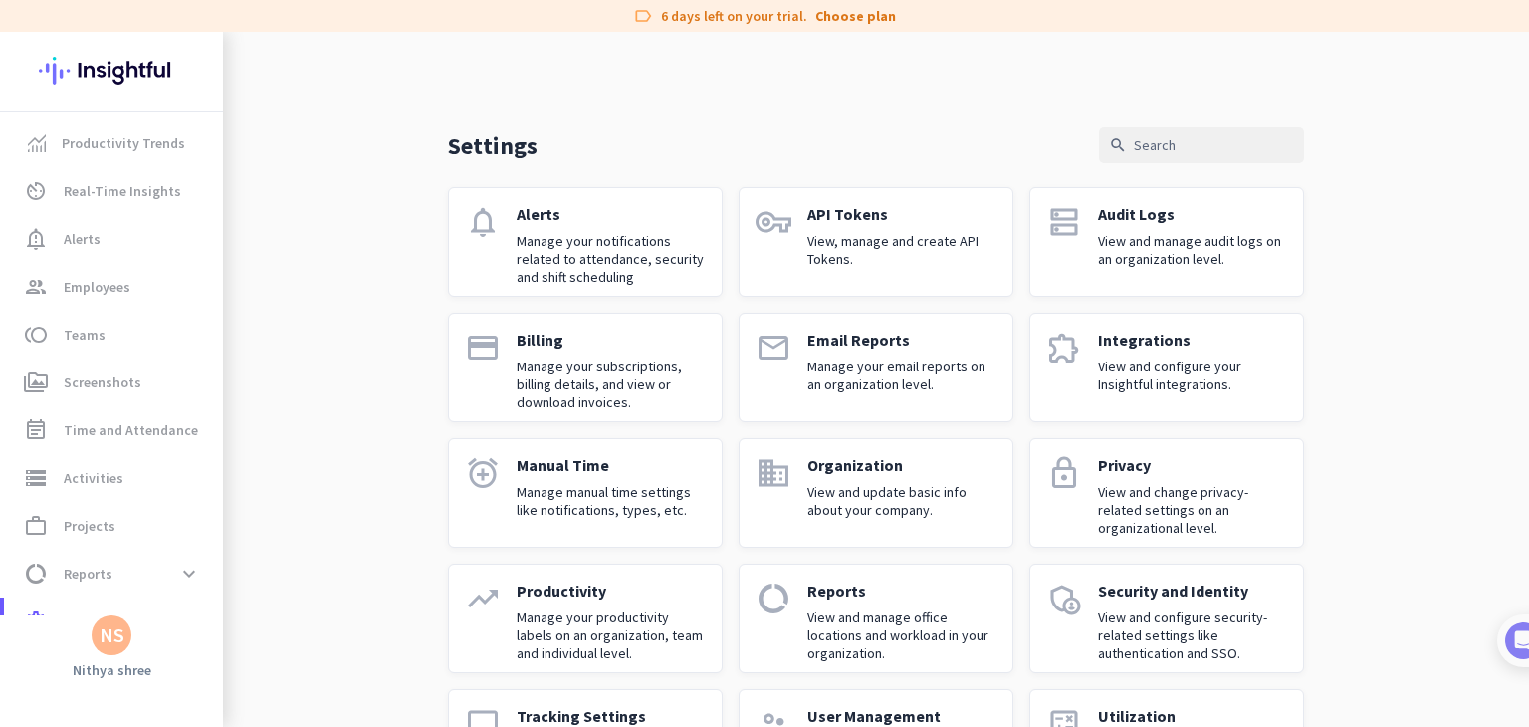
click at [49, 69] on img at bounding box center [111, 71] width 145 height 78
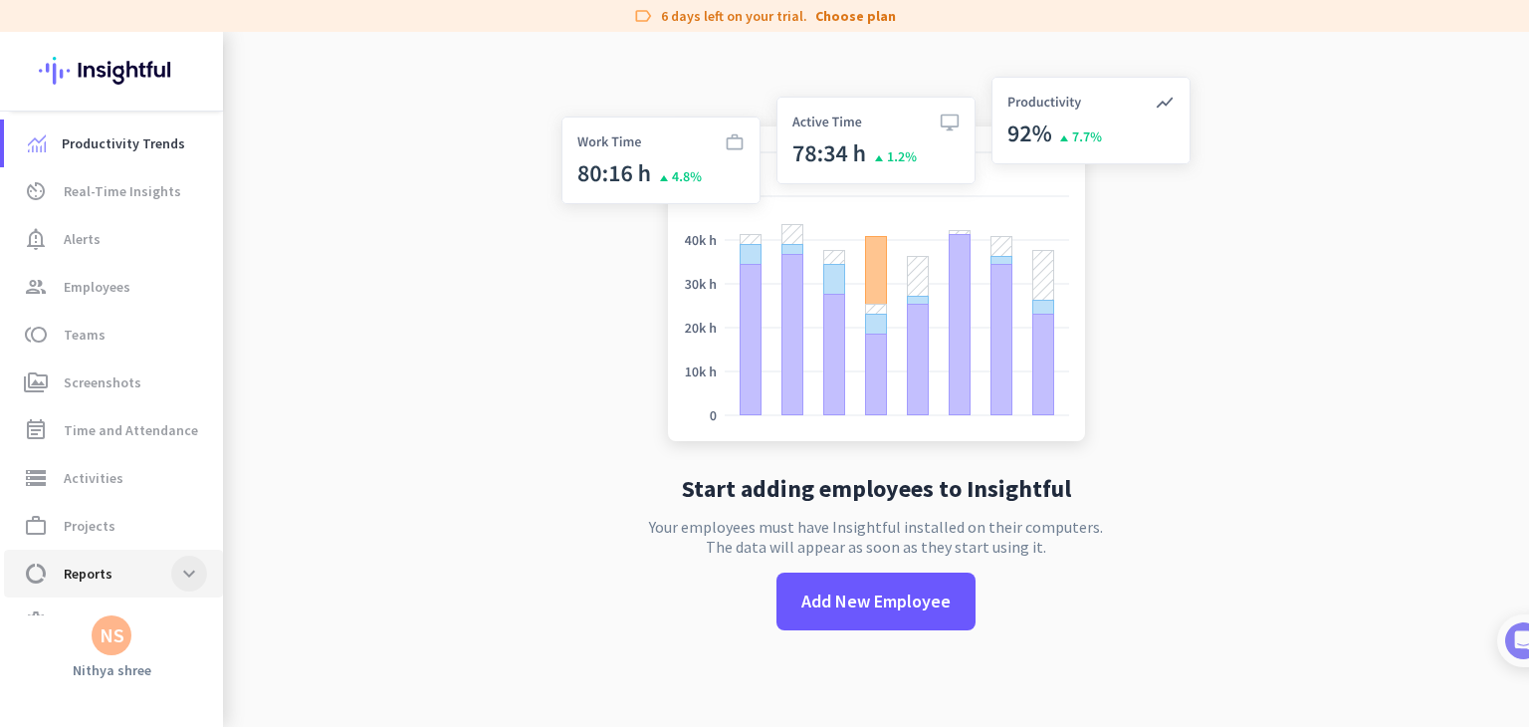
scroll to position [38, 0]
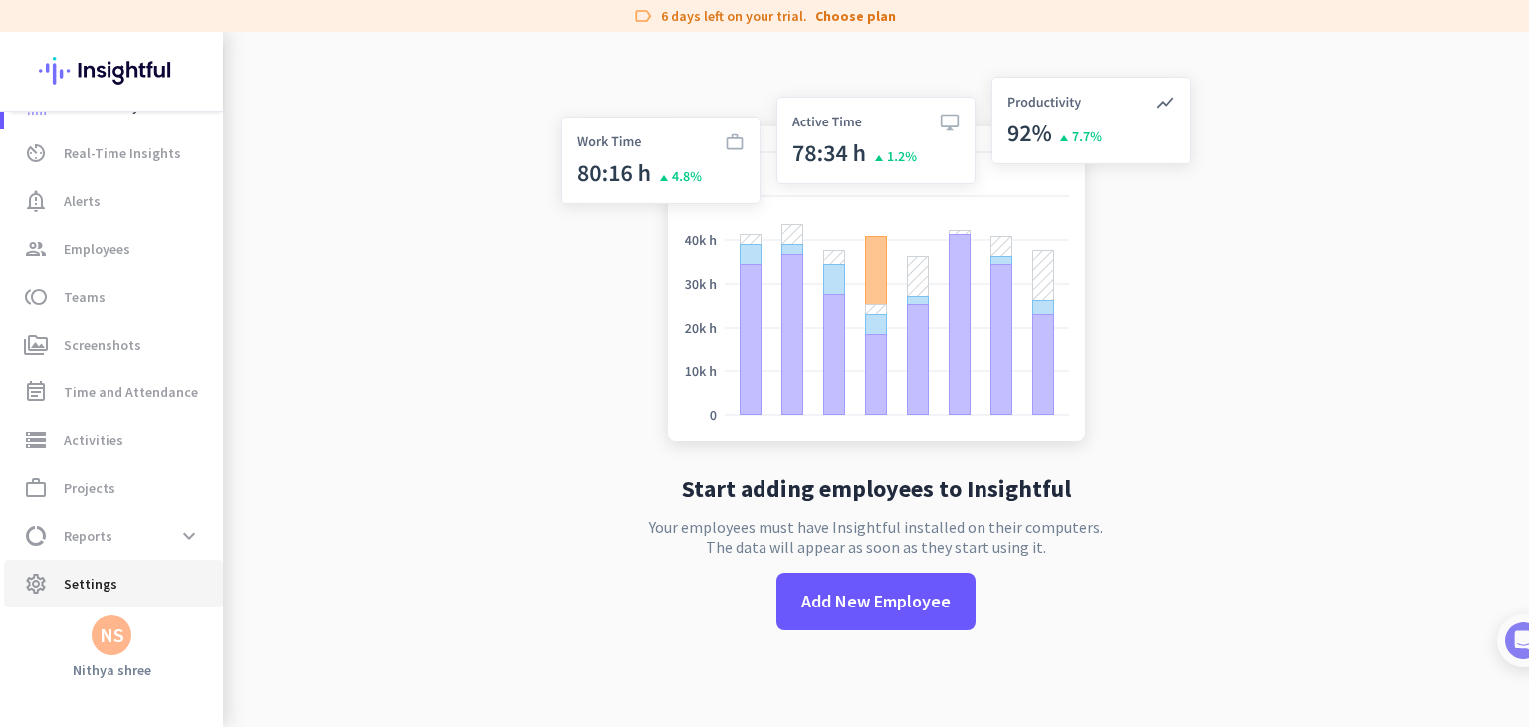
click at [143, 575] on span "settings Settings" at bounding box center [113, 583] width 187 height 24
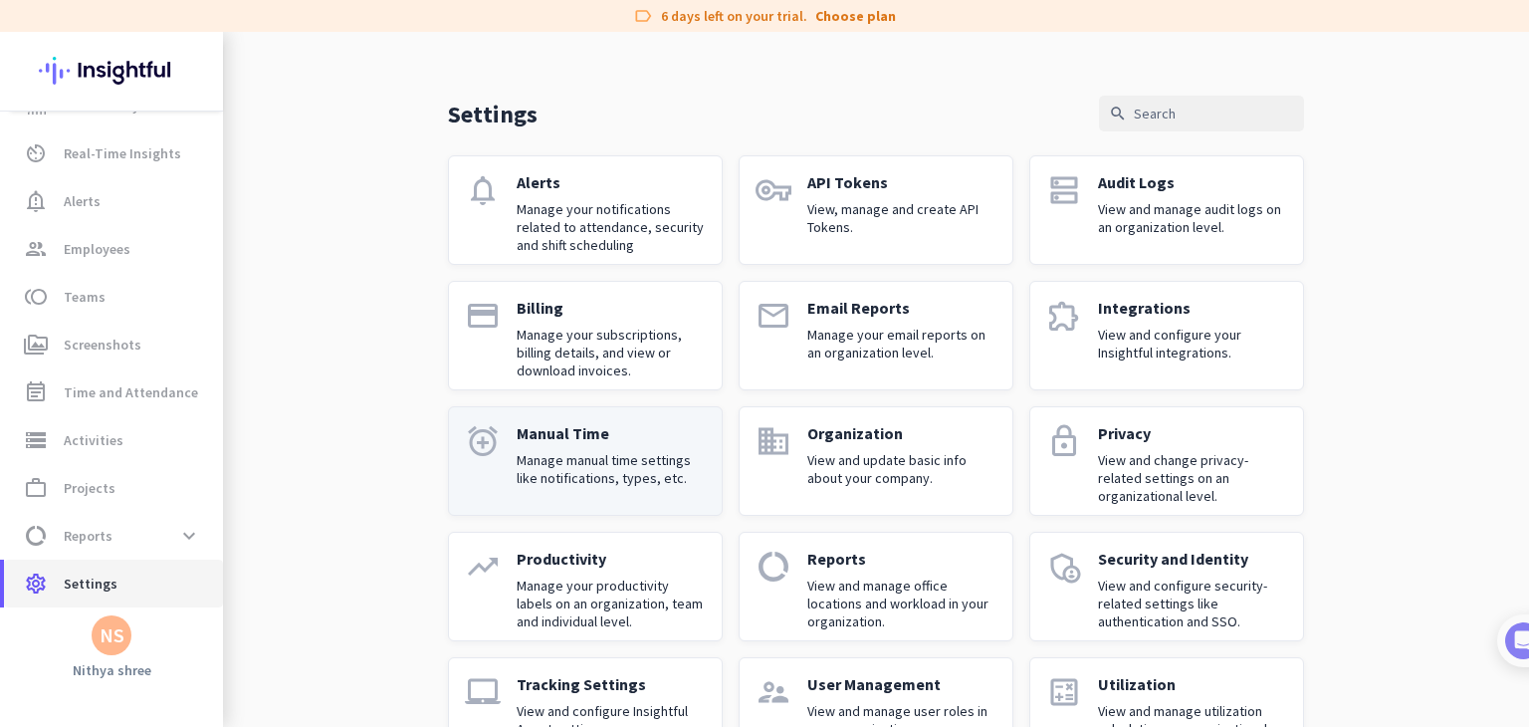
scroll to position [104, 0]
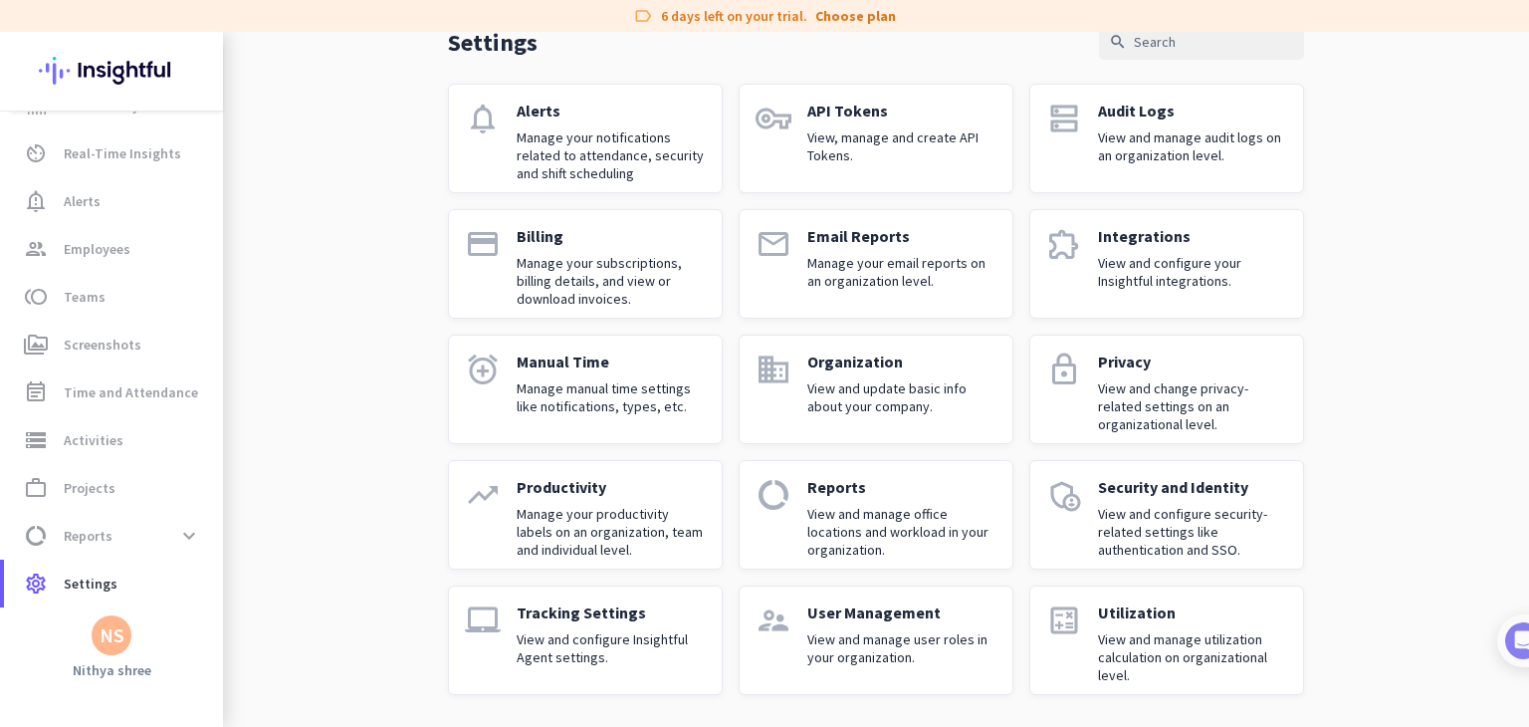
click at [1182, 395] on p "View and change privacy-related settings on an organizational level." at bounding box center [1192, 406] width 189 height 54
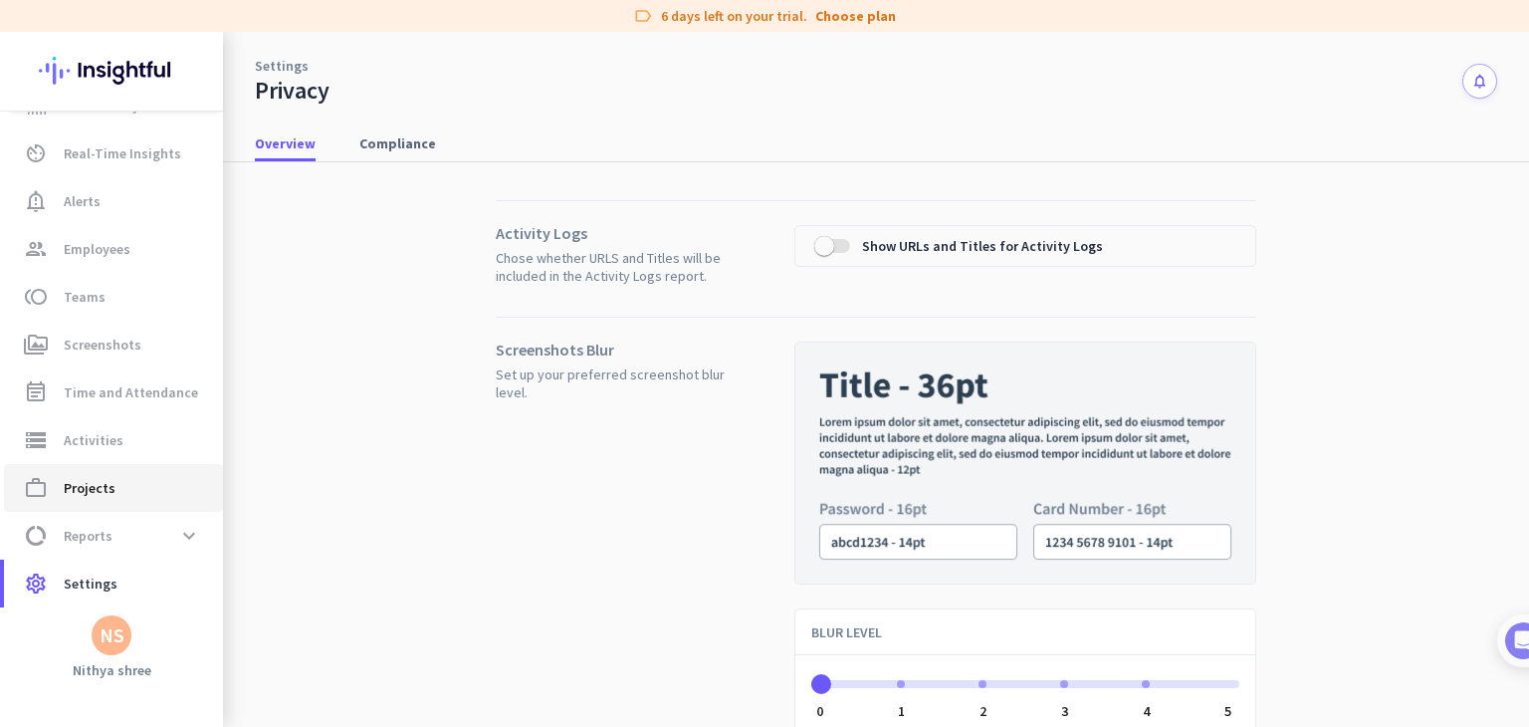
click at [129, 508] on link "work_outline Projects" at bounding box center [113, 488] width 219 height 48
click at [131, 491] on span "work_outline Projects" at bounding box center [113, 488] width 187 height 24
click at [133, 456] on link "storage Activities" at bounding box center [113, 440] width 219 height 48
click at [159, 375] on link "event_note Time and Attendance" at bounding box center [113, 392] width 219 height 48
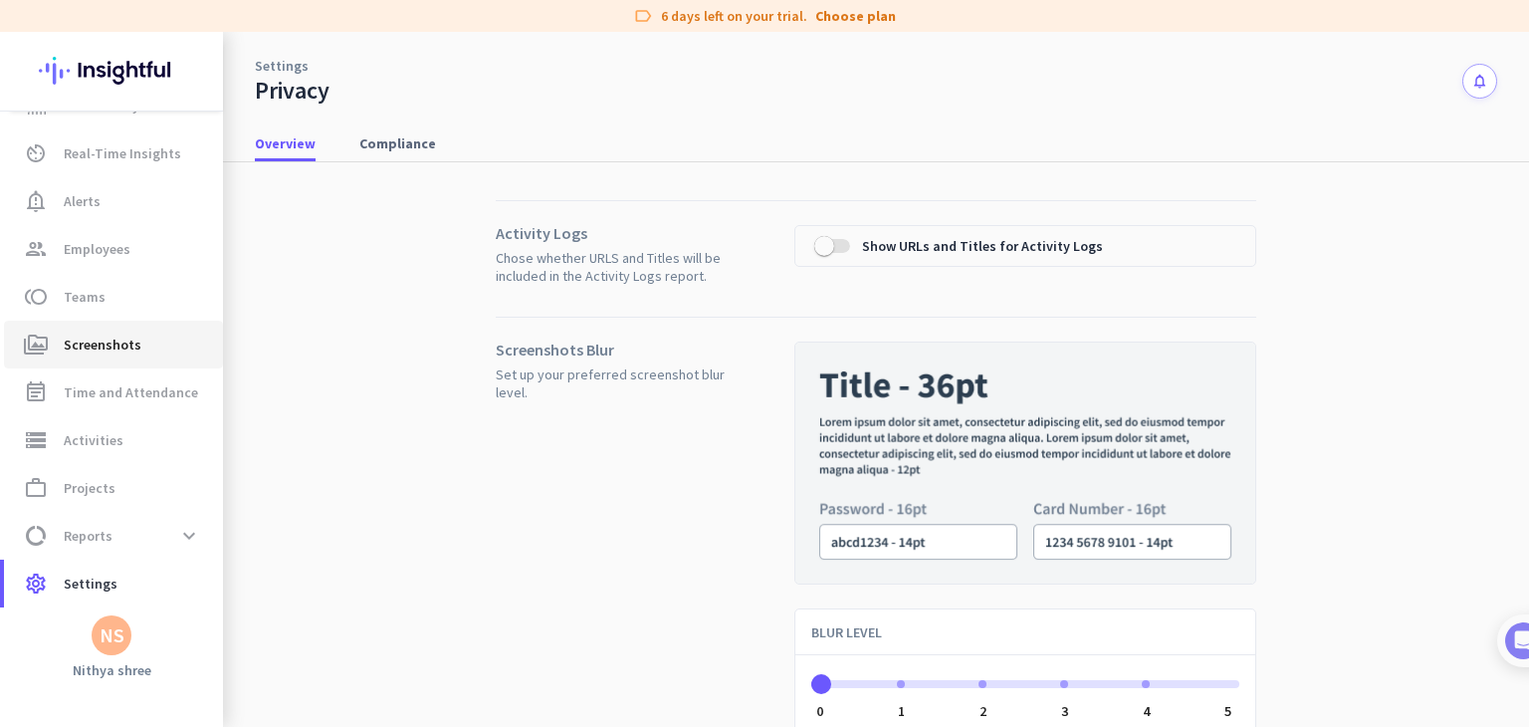
click at [149, 356] on link "perm_media Screenshots" at bounding box center [113, 344] width 219 height 48
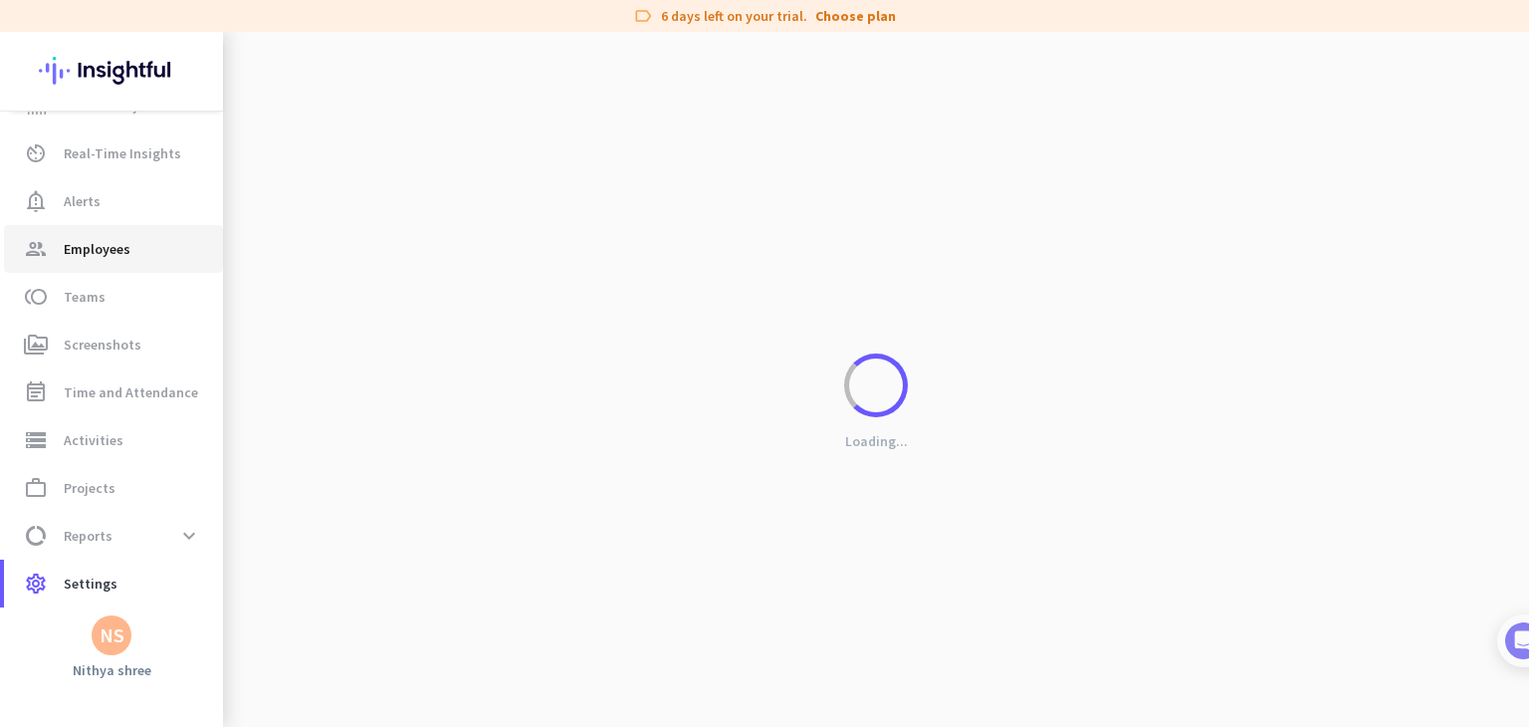
click at [150, 271] on link "group Employees" at bounding box center [113, 249] width 219 height 48
click at [147, 297] on span "toll Teams" at bounding box center [113, 297] width 187 height 24
click at [148, 329] on link "perm_media Screenshots" at bounding box center [113, 344] width 219 height 48
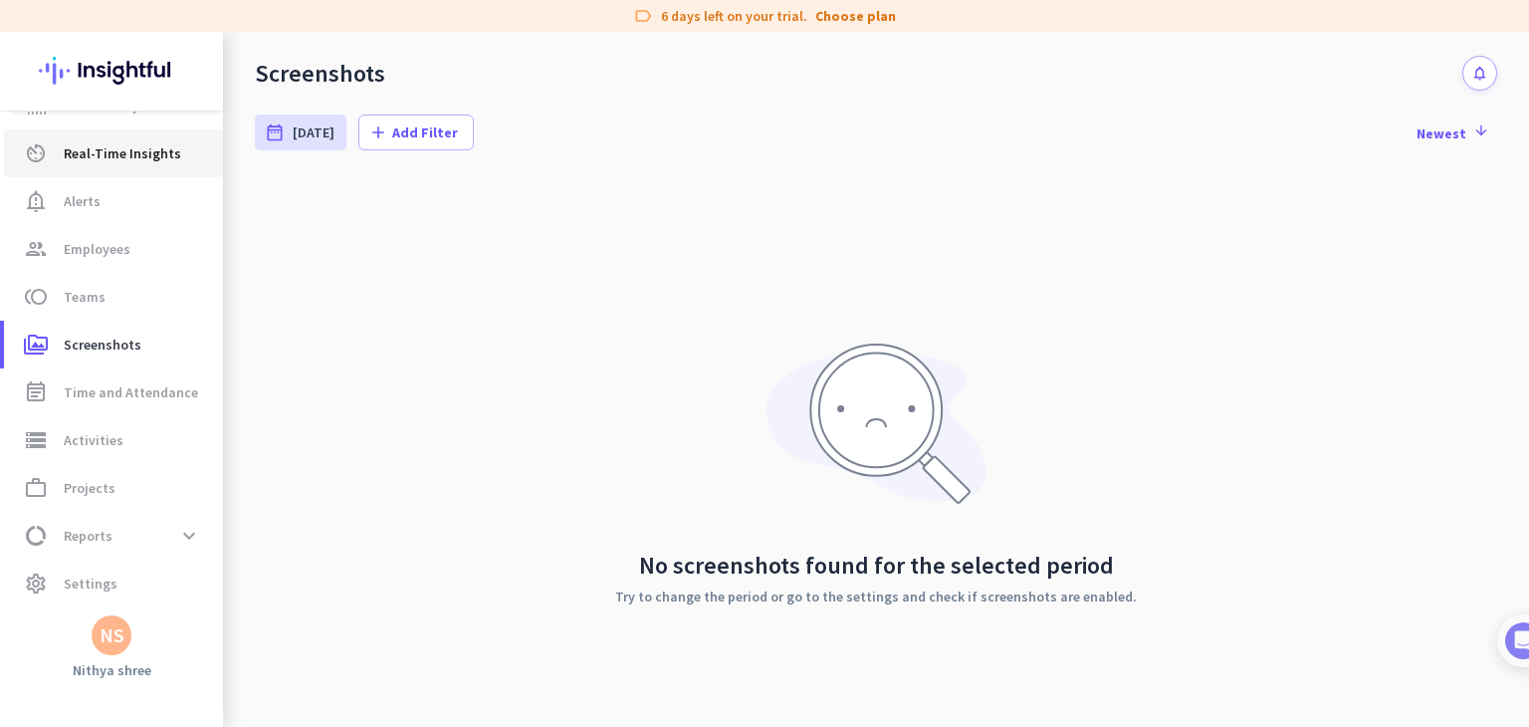
click at [149, 153] on span "Real-Time Insights" at bounding box center [122, 153] width 117 height 24
